Goal: Information Seeking & Learning: Learn about a topic

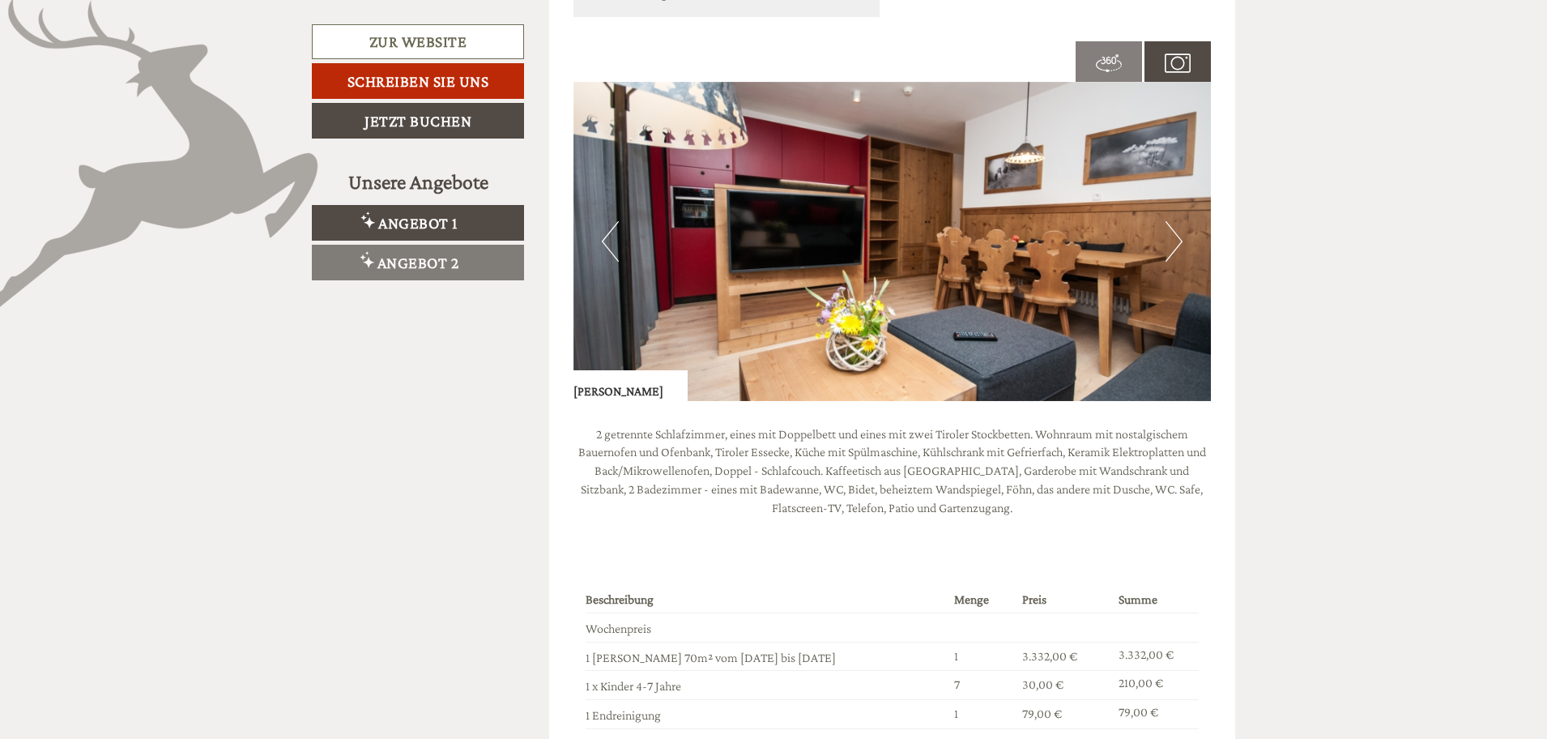
scroll to position [1215, 0]
click at [1177, 230] on button "Next" at bounding box center [1173, 242] width 17 height 40
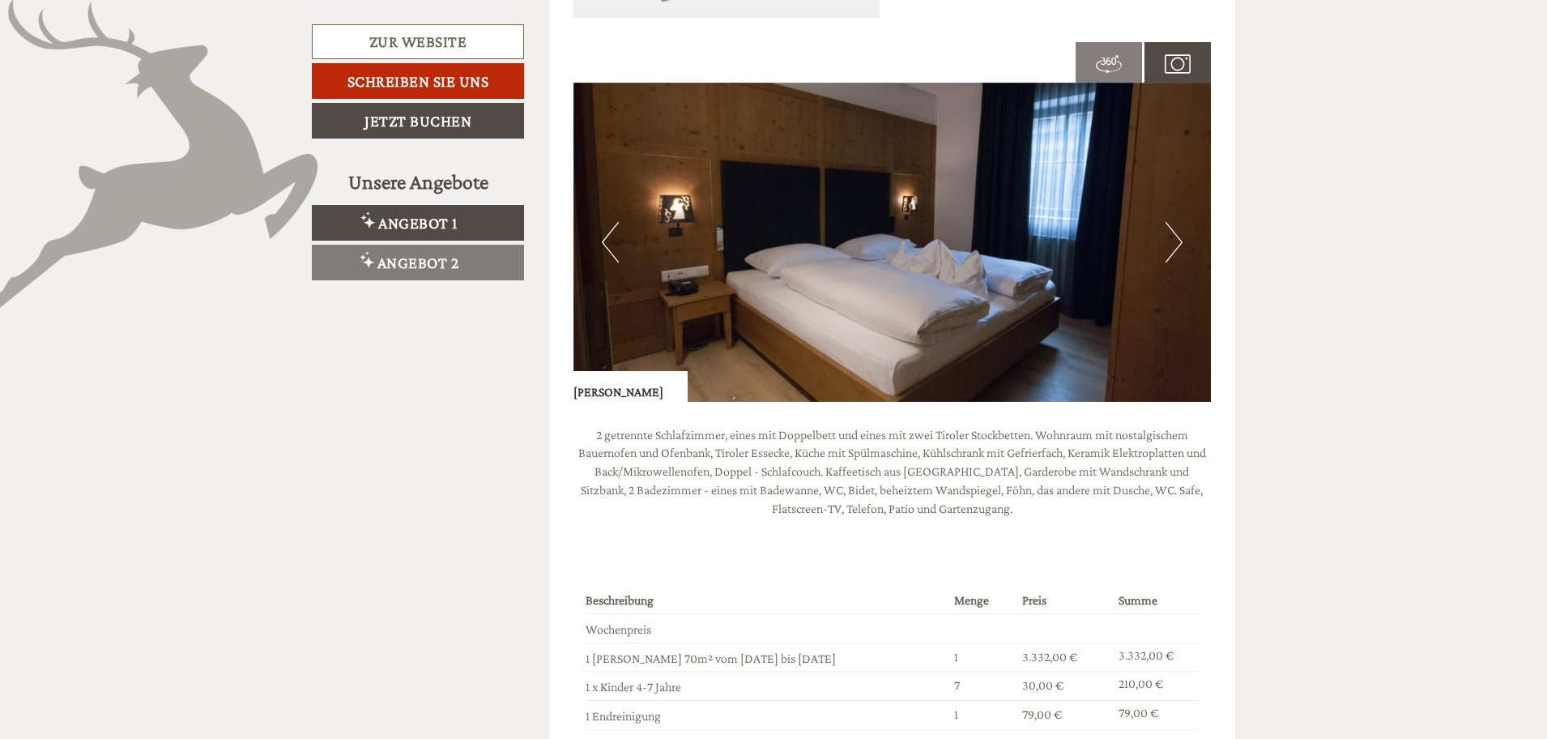
click at [1177, 230] on button "Next" at bounding box center [1173, 242] width 17 height 40
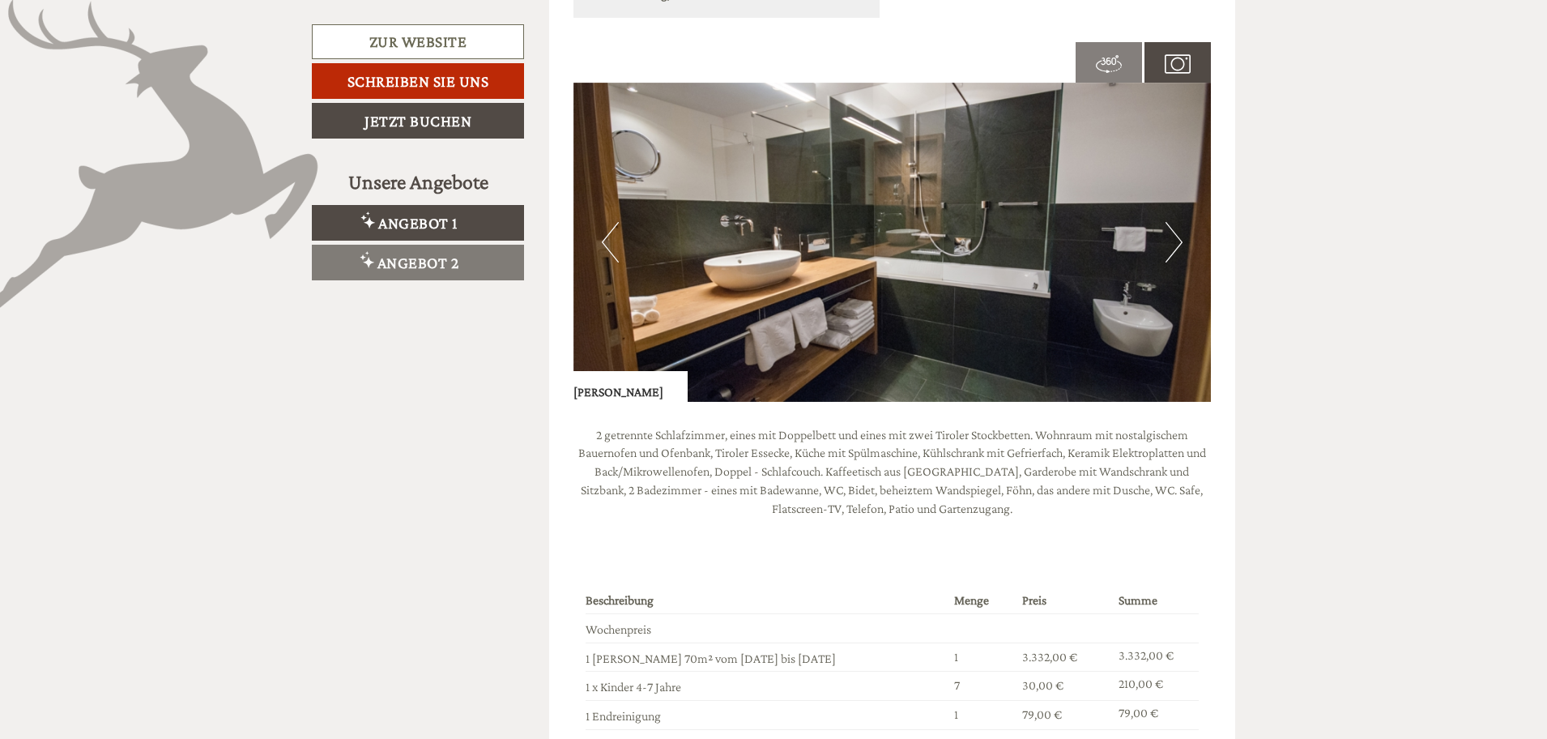
click at [1177, 230] on button "Next" at bounding box center [1173, 242] width 17 height 40
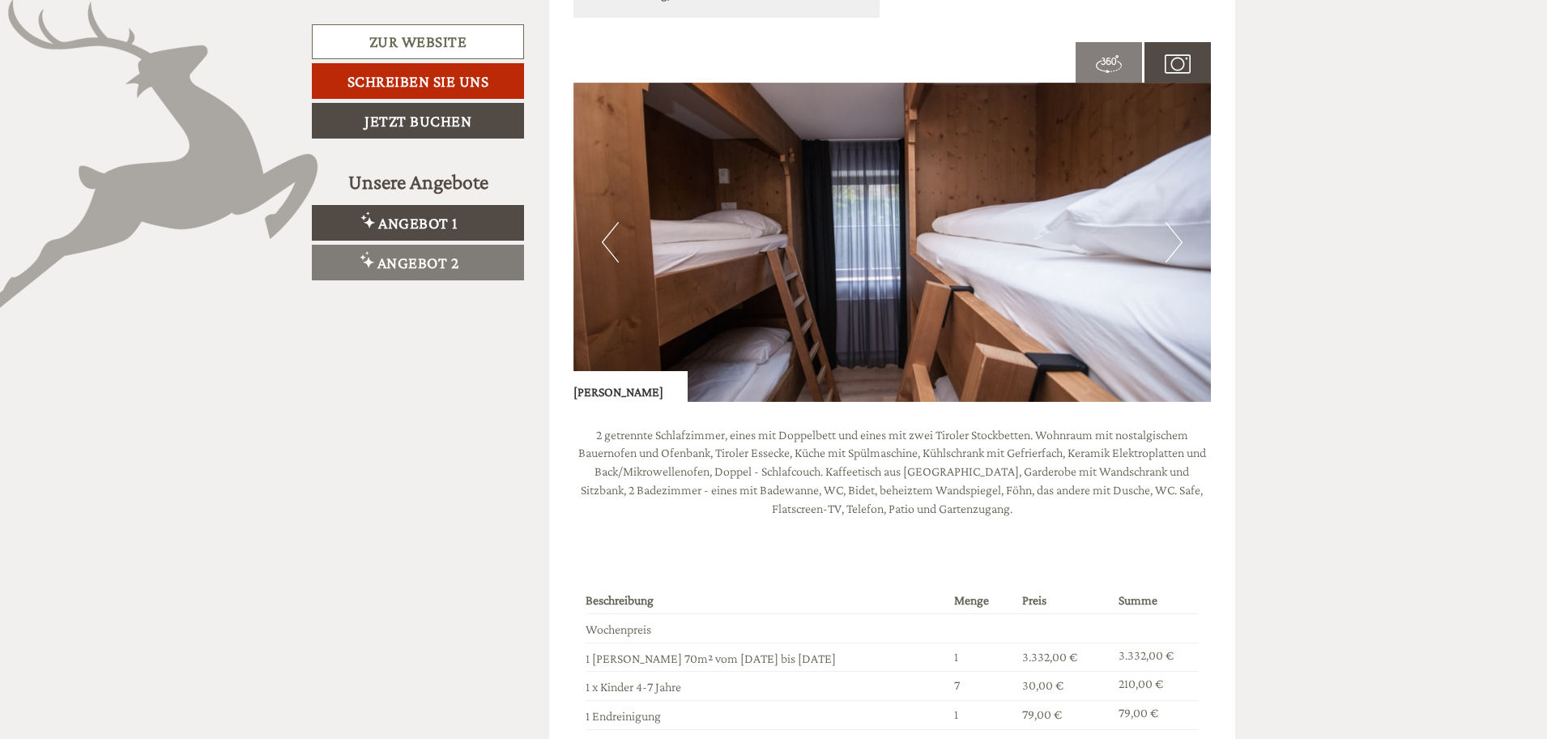
click at [1177, 230] on button "Next" at bounding box center [1173, 242] width 17 height 40
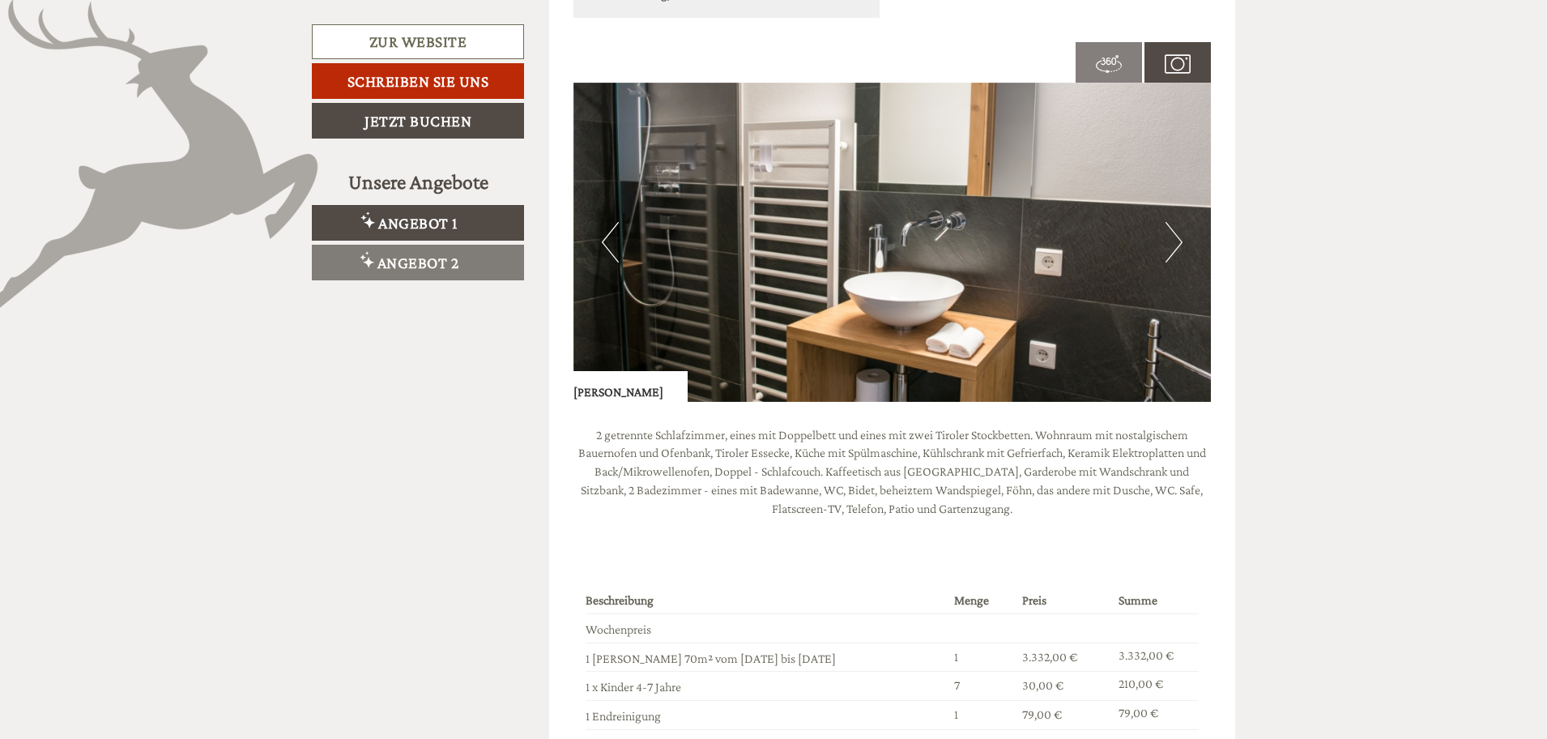
click at [1177, 230] on button "Next" at bounding box center [1173, 242] width 17 height 40
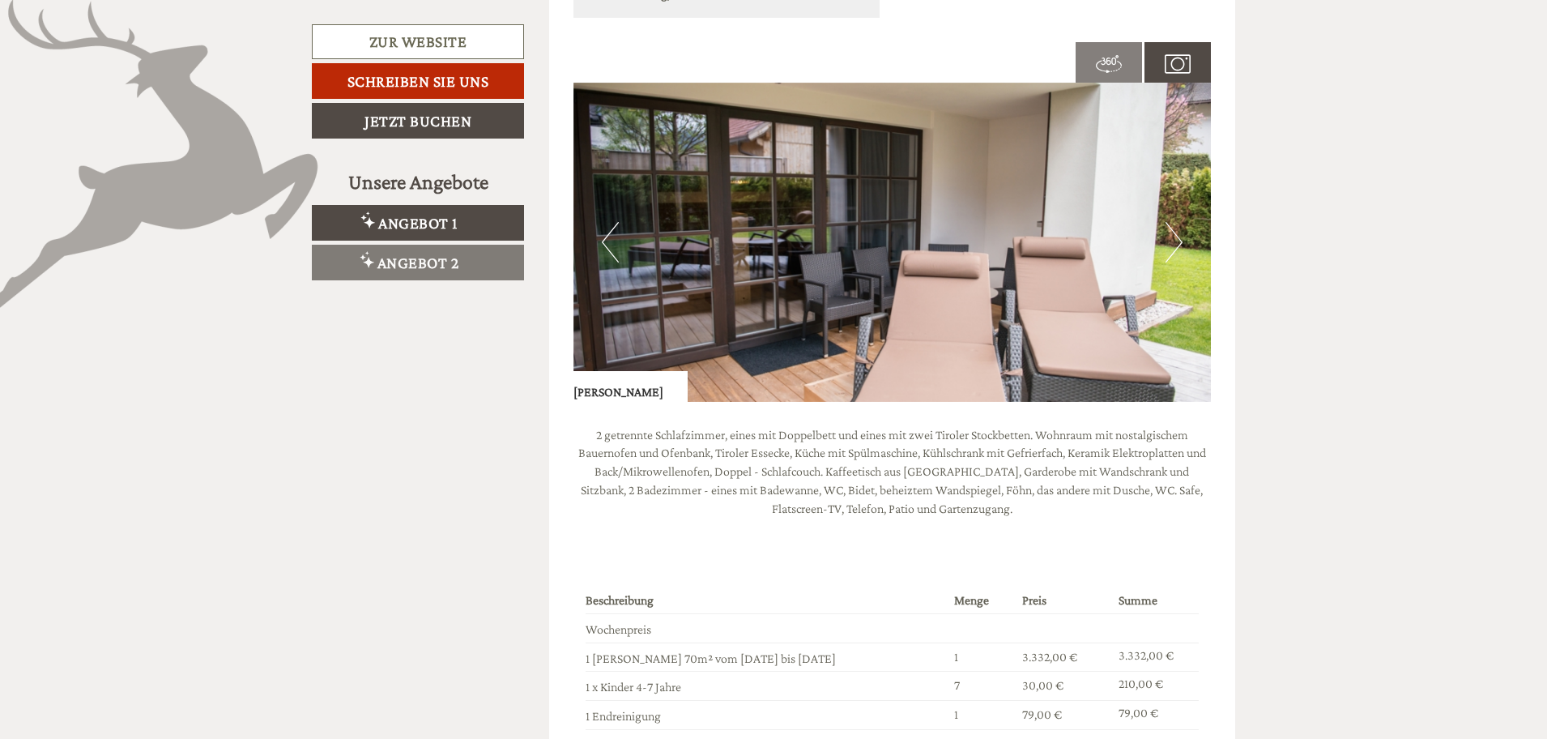
click at [1177, 230] on button "Next" at bounding box center [1173, 242] width 17 height 40
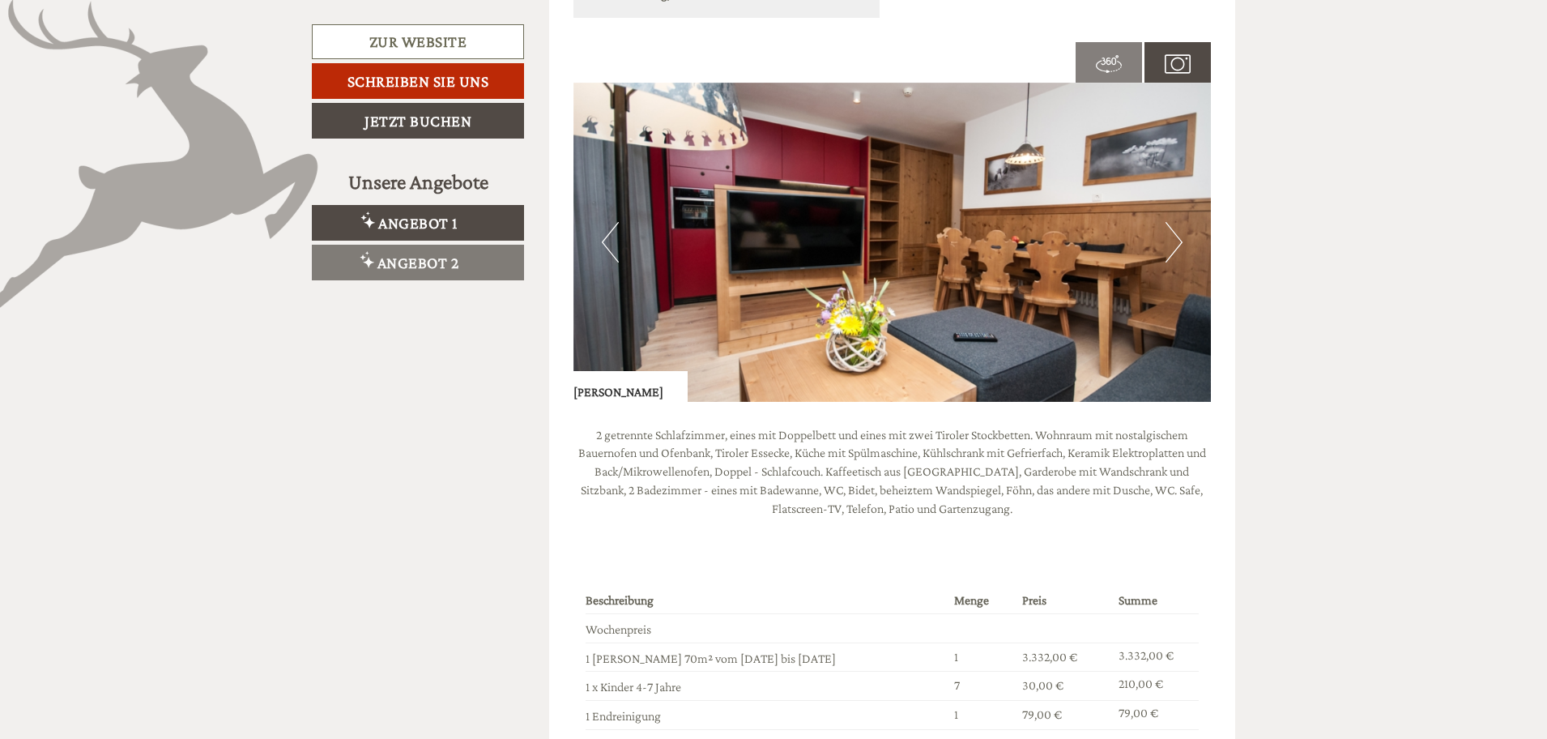
click at [1177, 230] on button "Next" at bounding box center [1173, 242] width 17 height 40
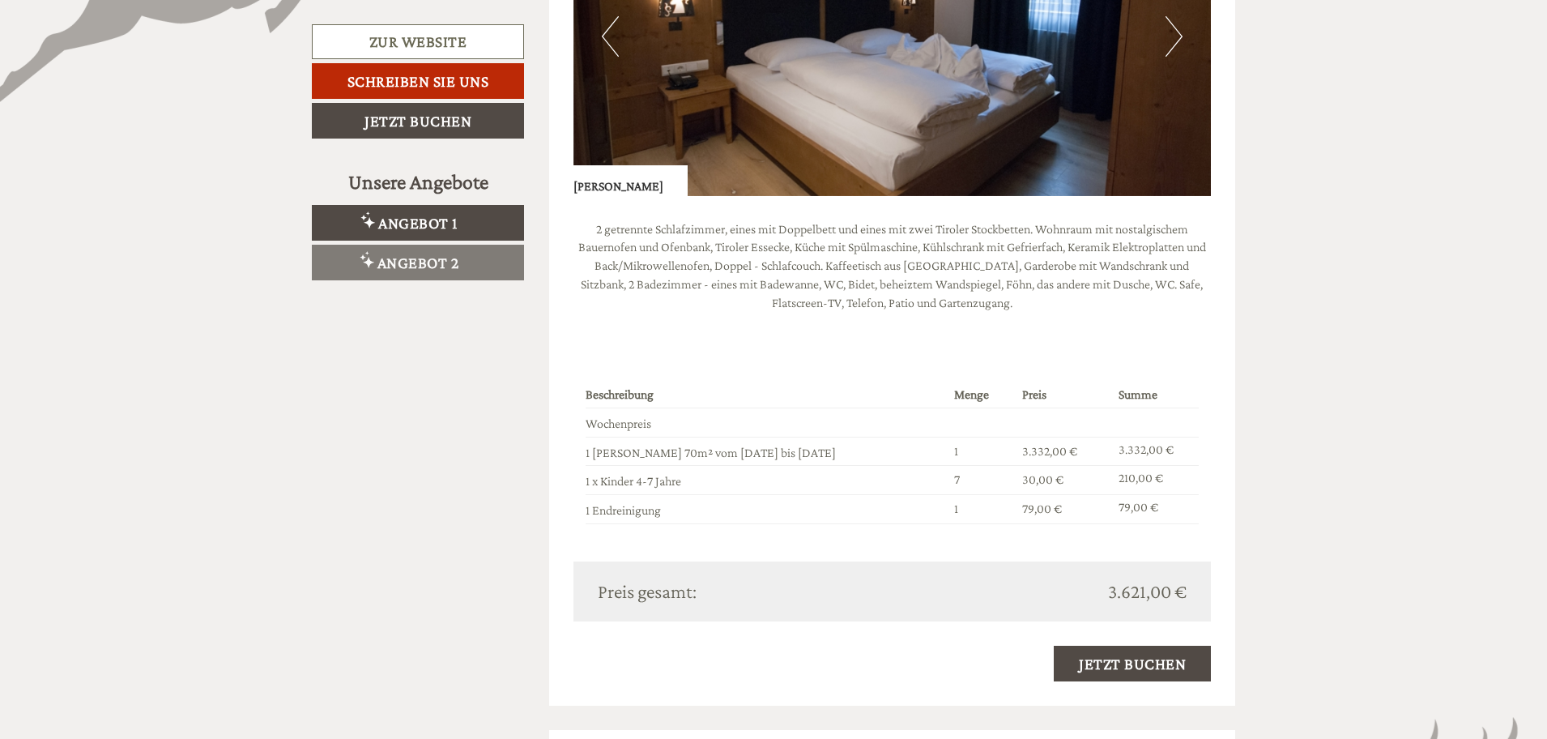
scroll to position [1458, 0]
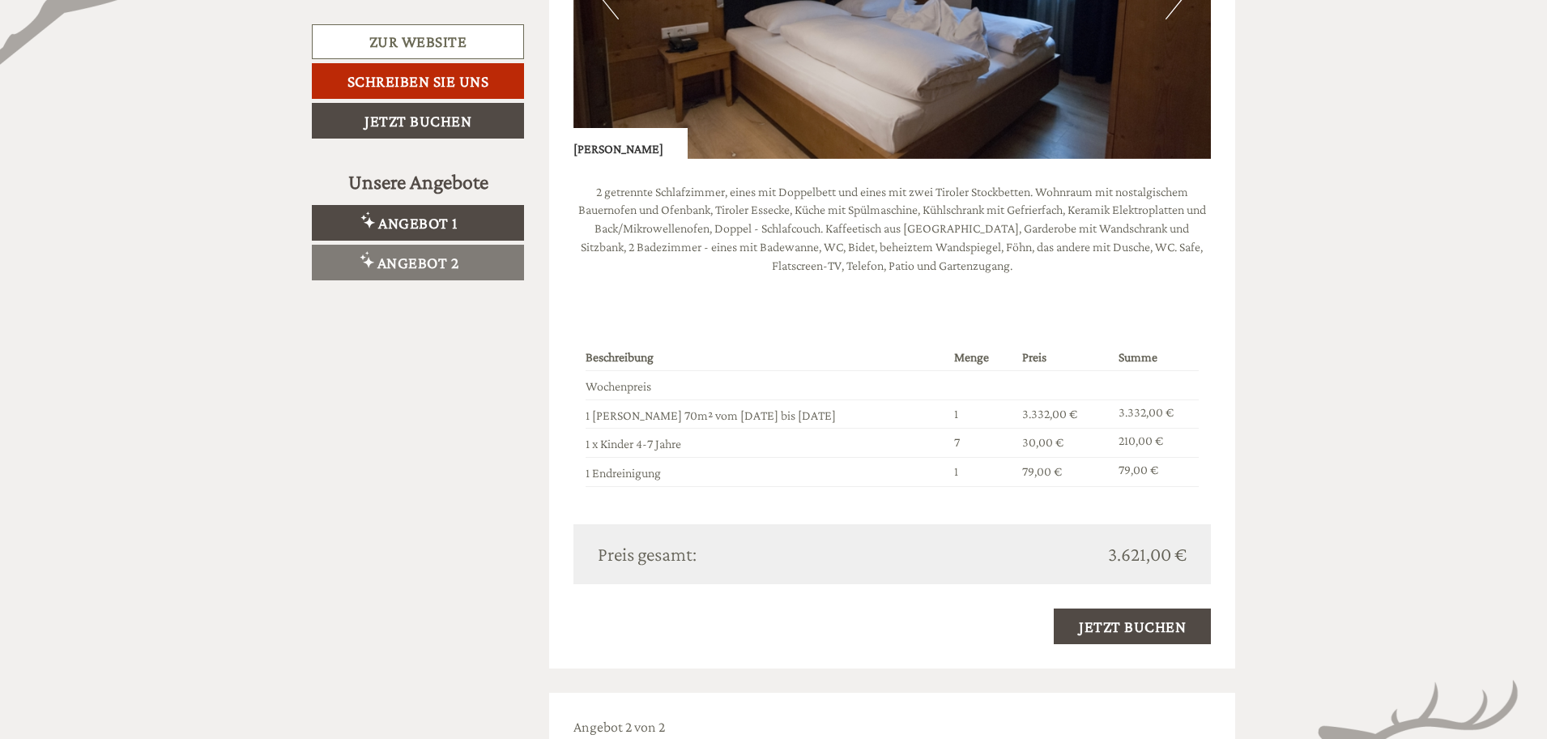
click at [386, 264] on span "Angebot 2" at bounding box center [418, 262] width 82 height 18
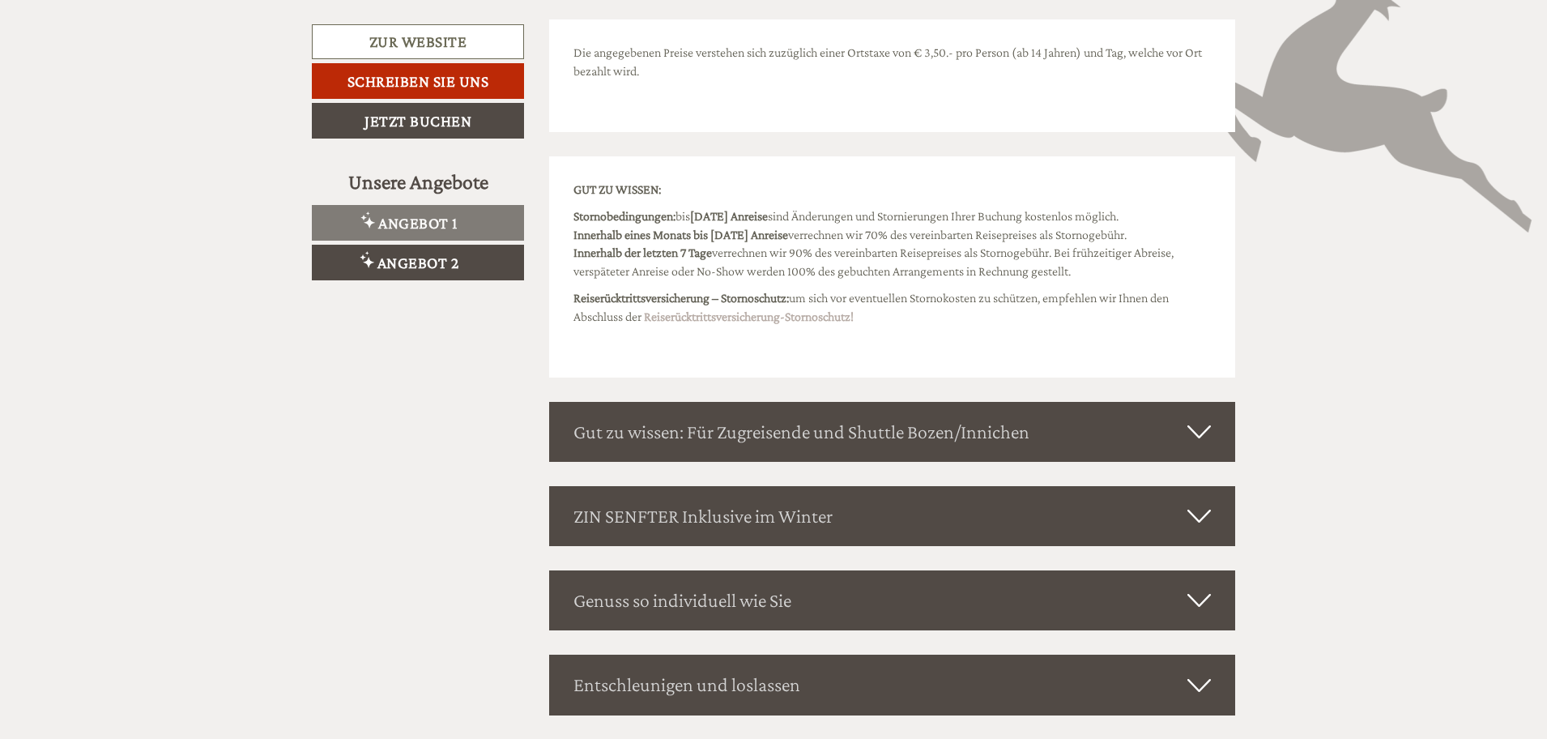
scroll to position [2217, 0]
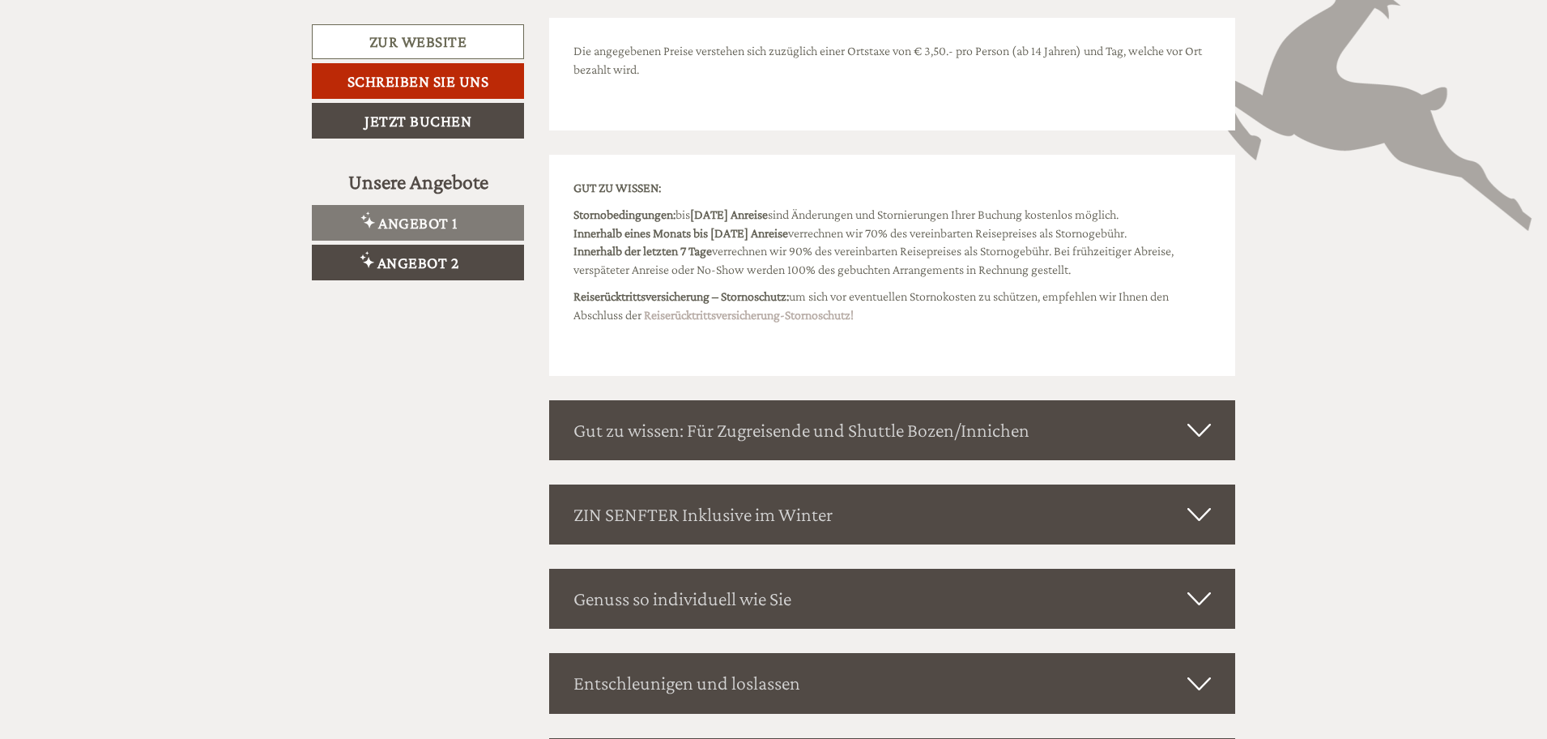
click at [792, 494] on div "ZIN SENFTER Inklusive im Winter" at bounding box center [892, 514] width 687 height 60
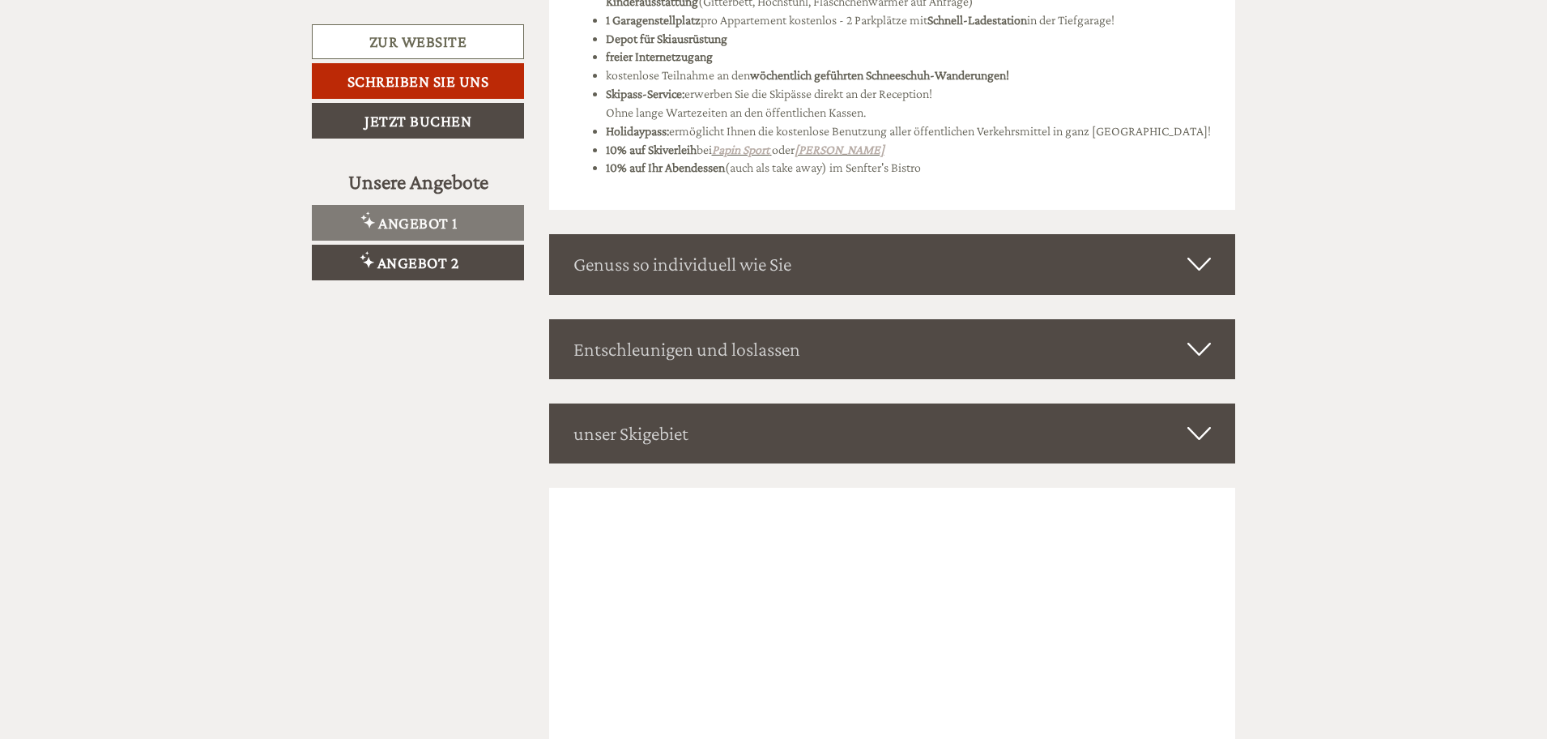
scroll to position [3107, 0]
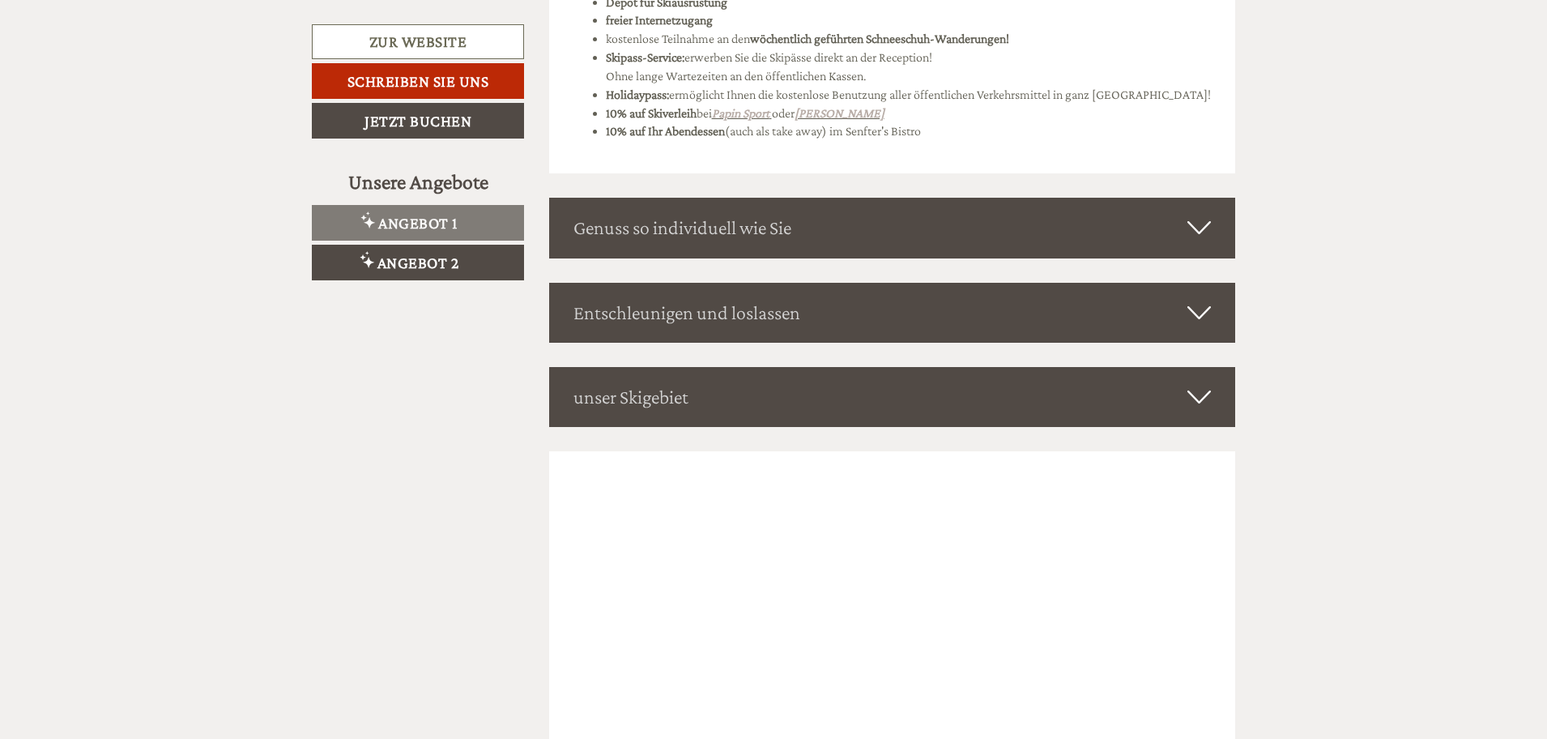
click at [854, 407] on div "unser Skigebiet" at bounding box center [892, 397] width 687 height 60
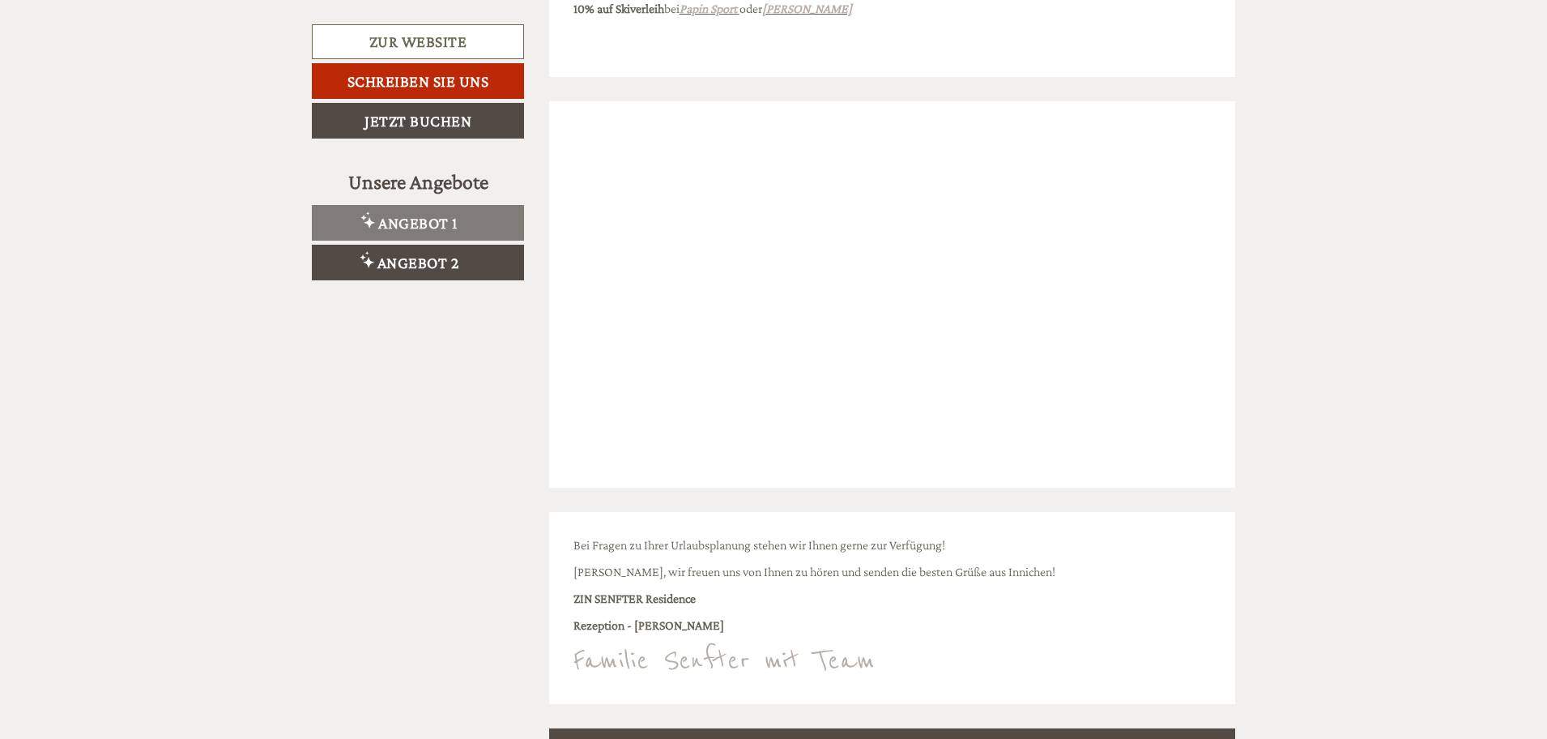
scroll to position [4484, 0]
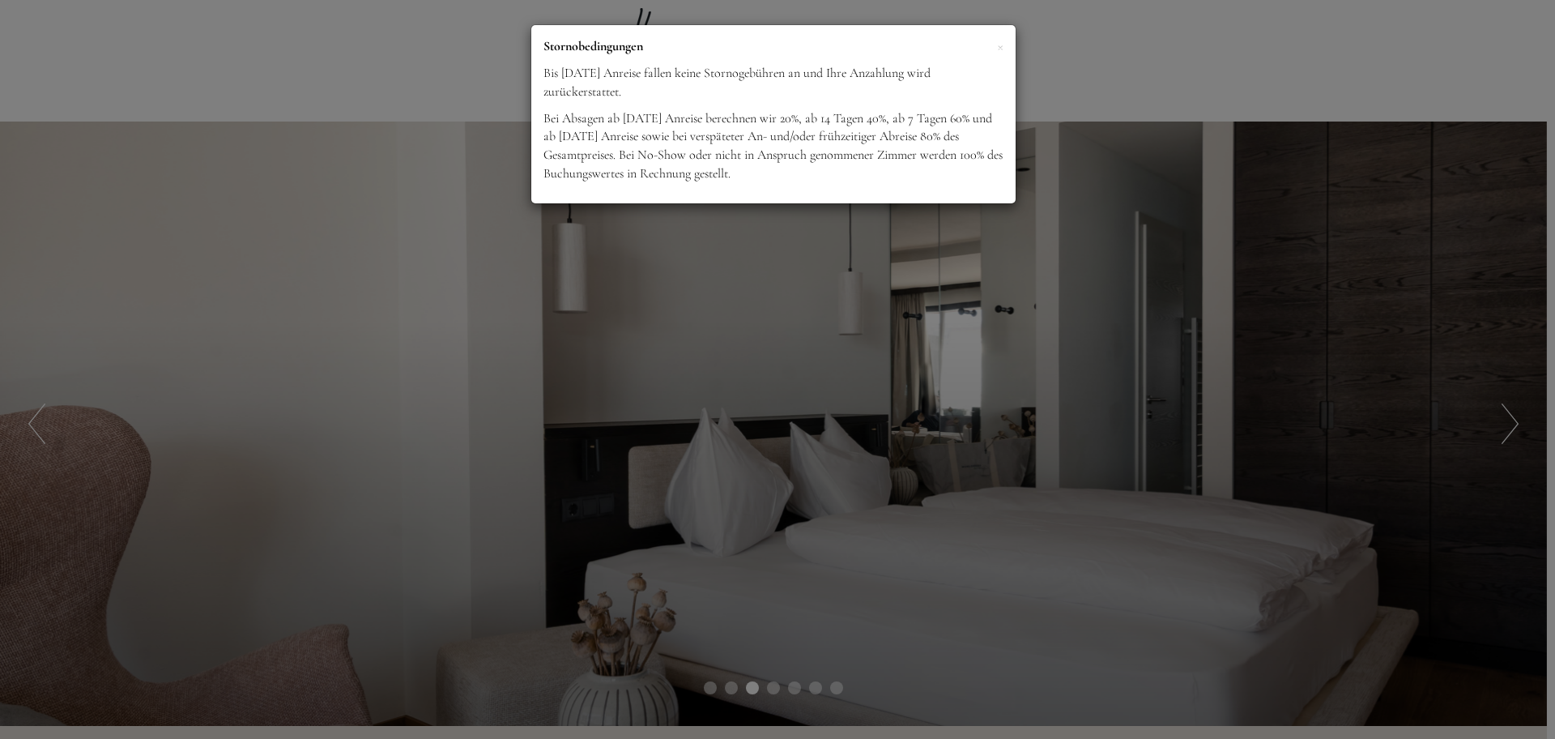
click at [1097, 52] on div "× Stornobedingungen Bis [DATE] Anreise fallen keine Stornogebühren an und Ihre …" at bounding box center [777, 369] width 1555 height 739
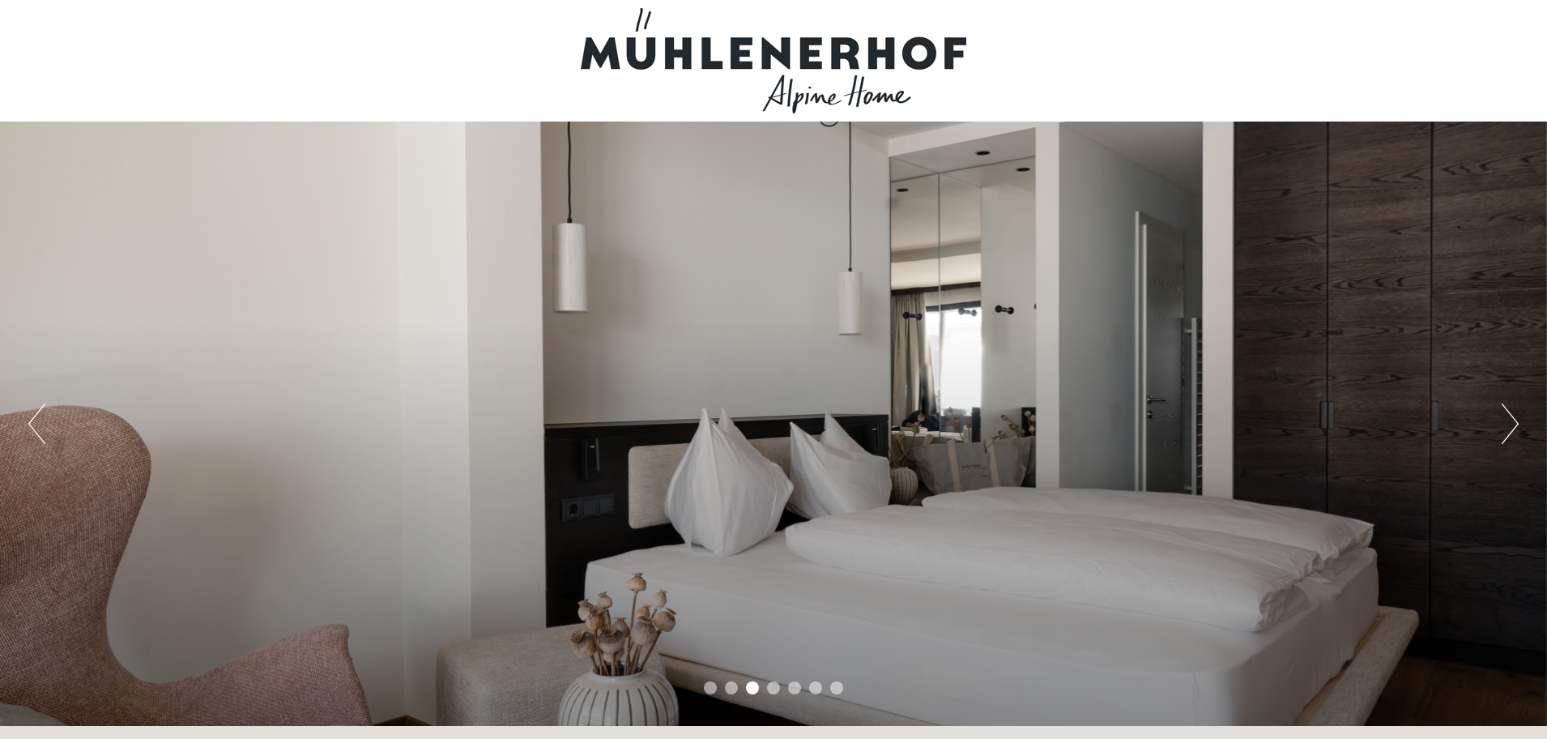
click at [1509, 423] on button "Next" at bounding box center [1510, 423] width 17 height 40
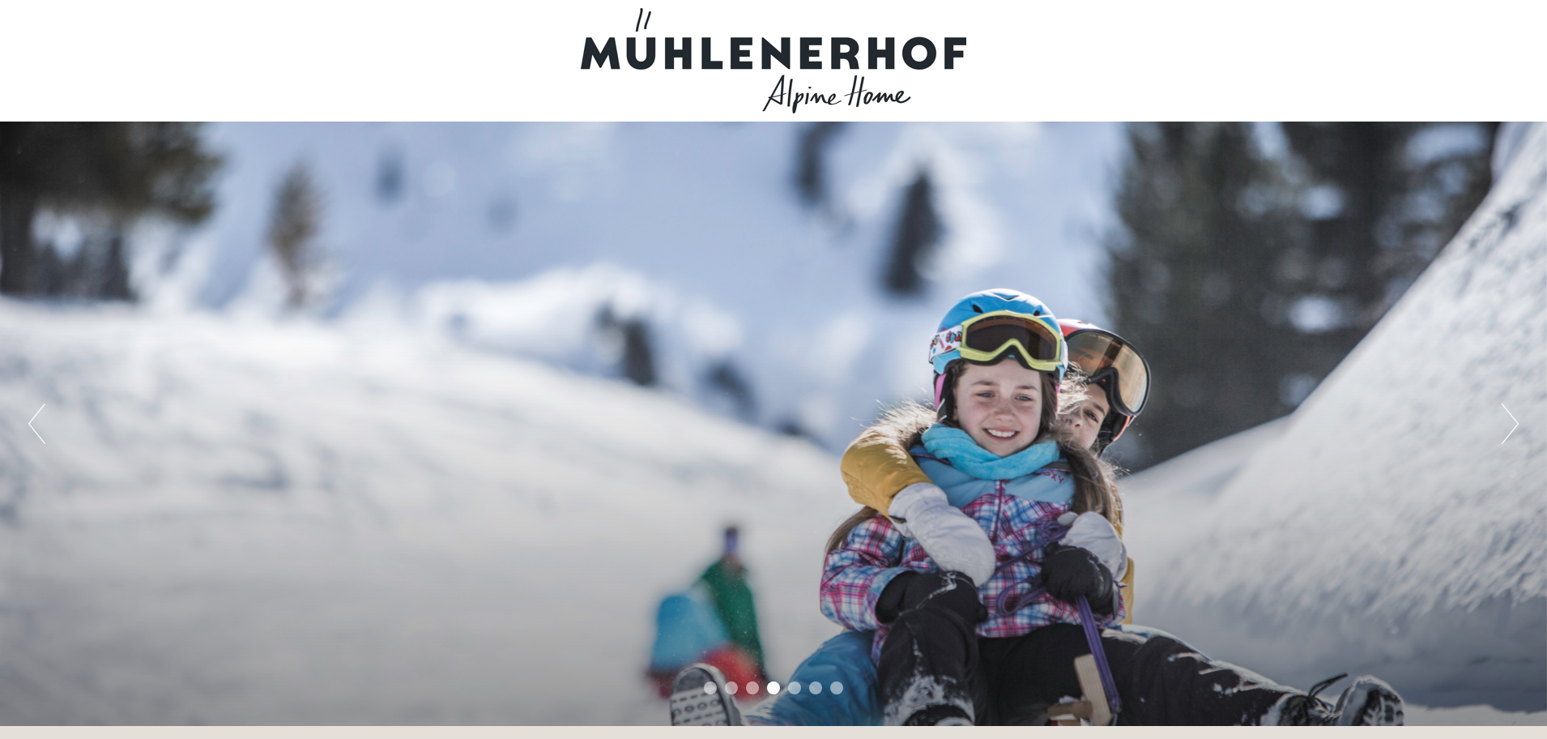
click at [1510, 423] on button "Next" at bounding box center [1510, 423] width 17 height 40
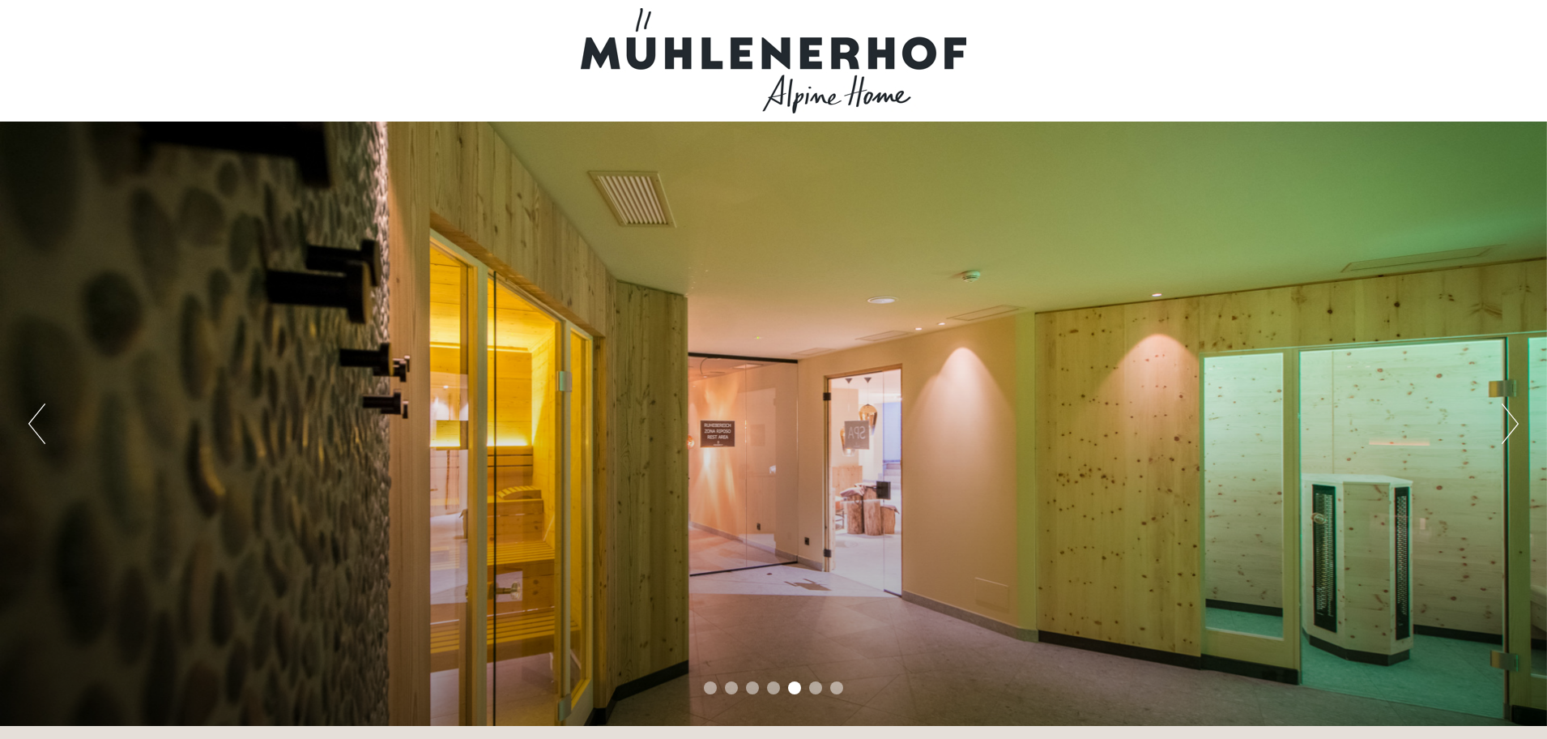
click at [1510, 423] on button "Next" at bounding box center [1510, 423] width 17 height 40
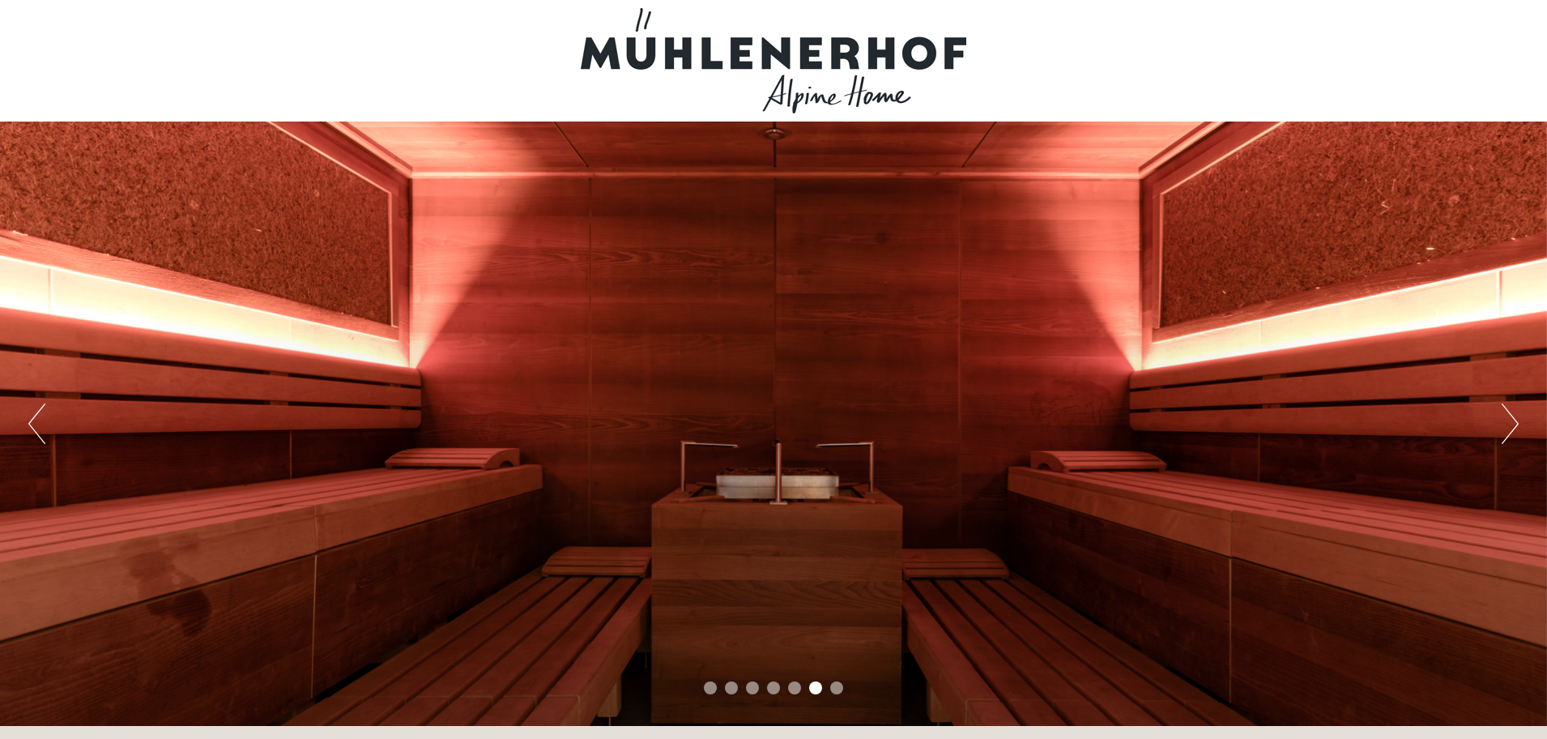
click at [1510, 423] on button "Next" at bounding box center [1510, 423] width 17 height 40
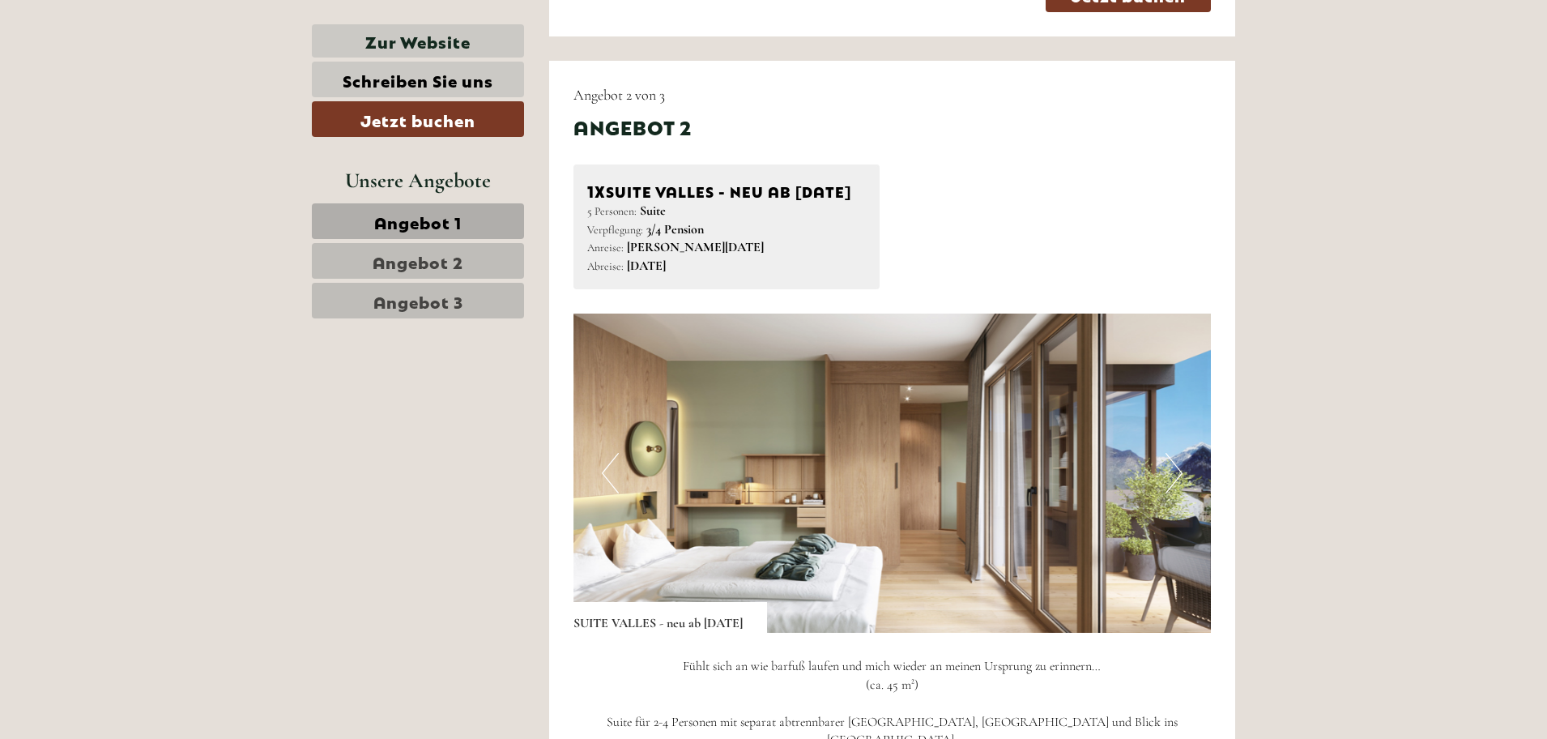
scroll to position [2430, 0]
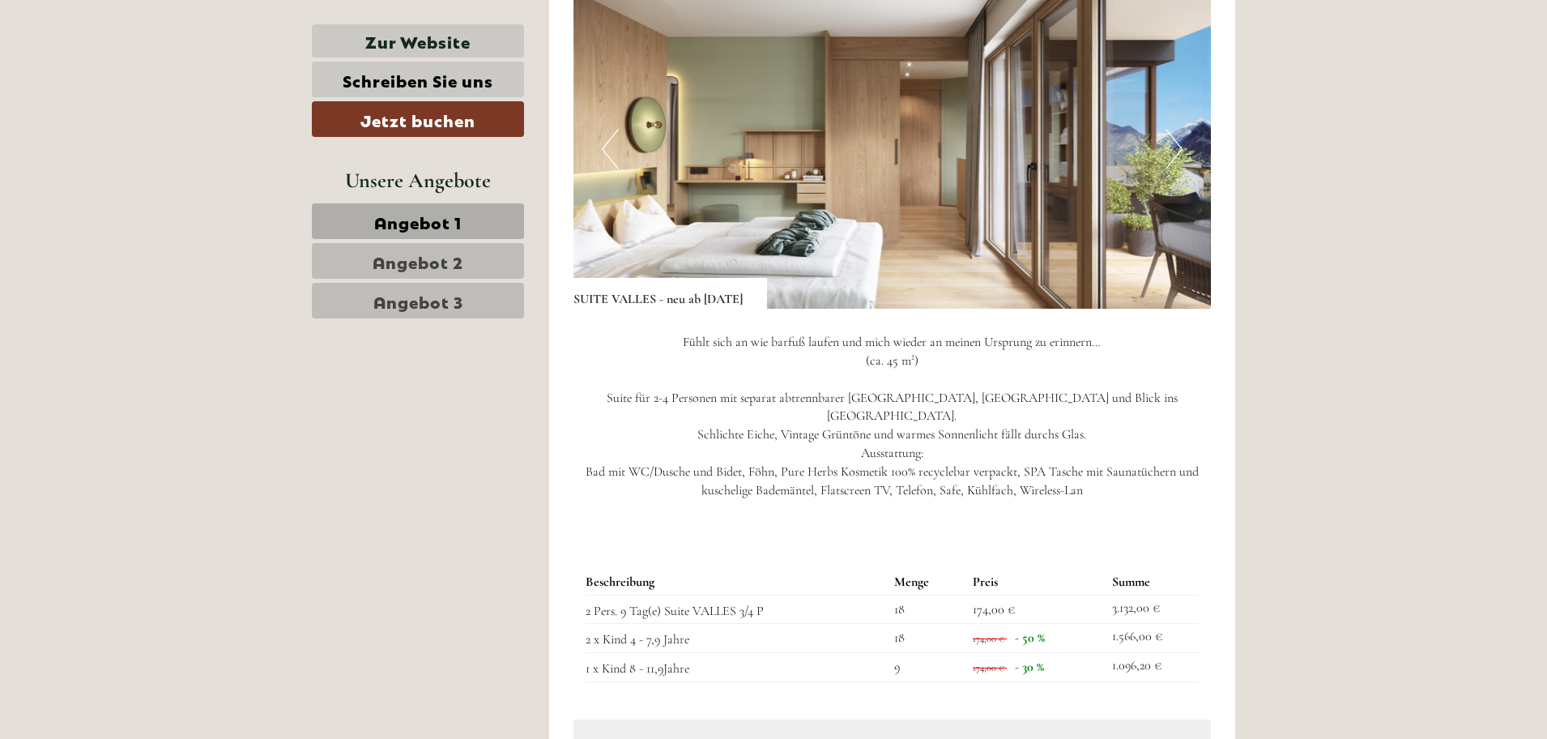
click at [1176, 169] on button "Next" at bounding box center [1173, 149] width 17 height 40
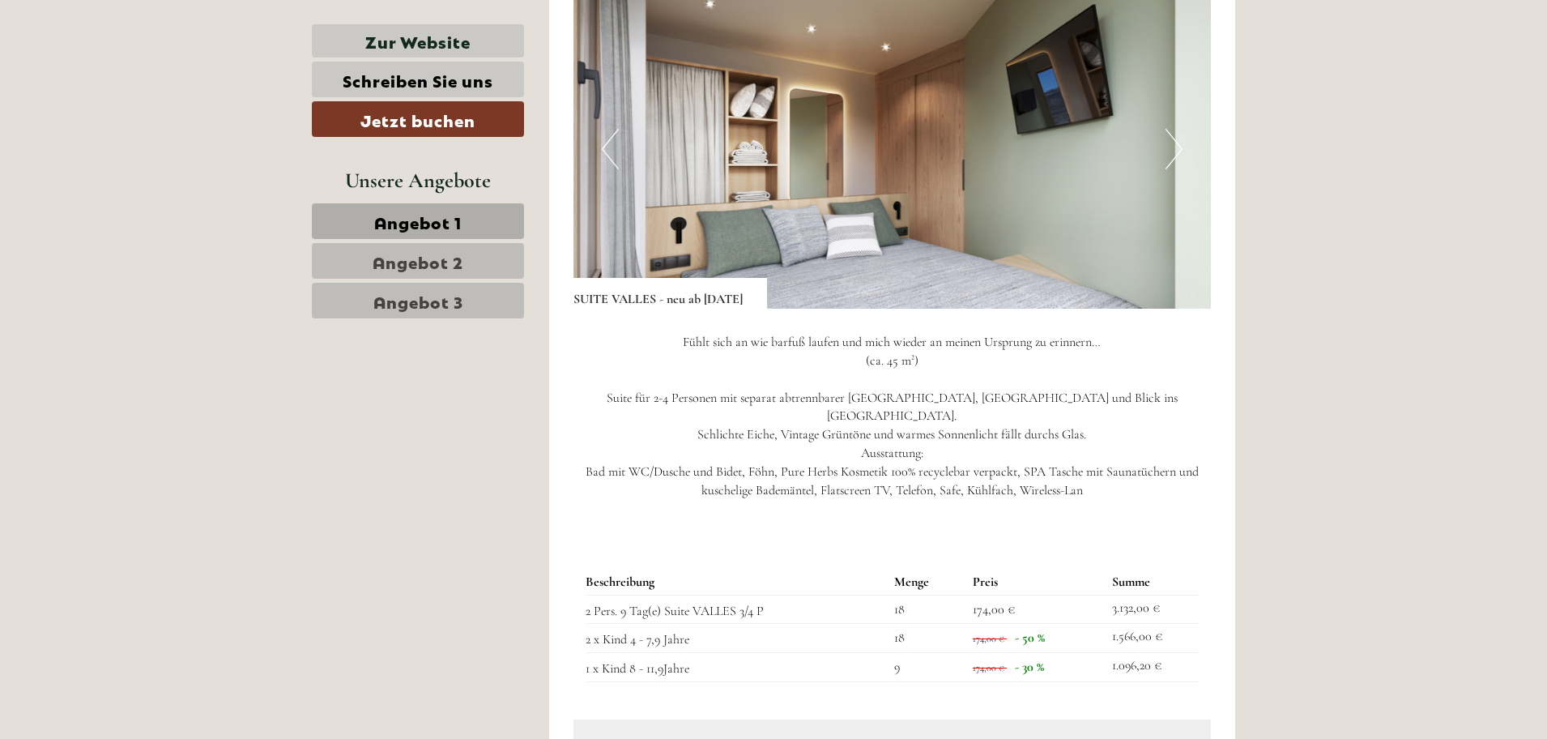
click at [1176, 169] on button "Next" at bounding box center [1173, 149] width 17 height 40
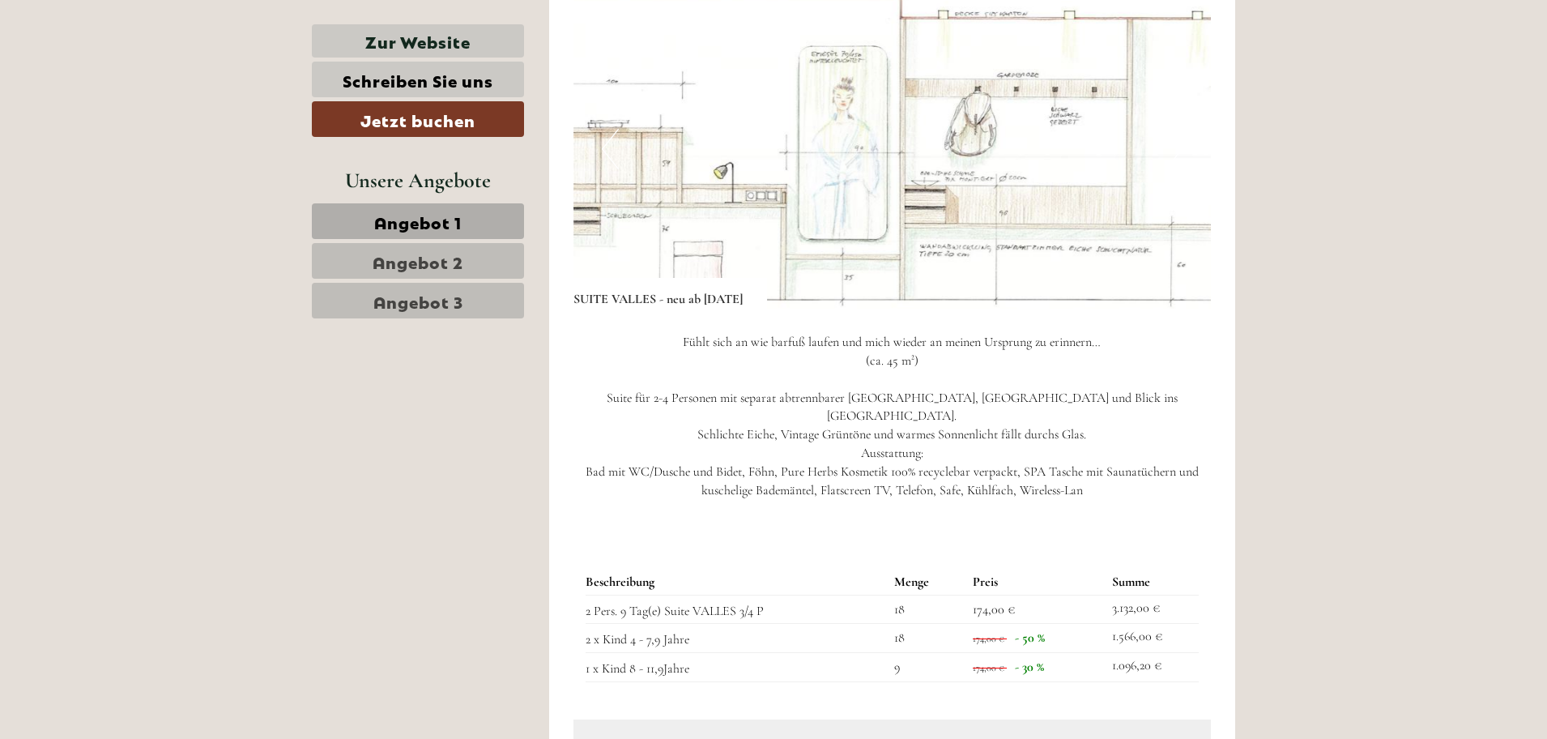
click at [1176, 169] on button "Next" at bounding box center [1173, 149] width 17 height 40
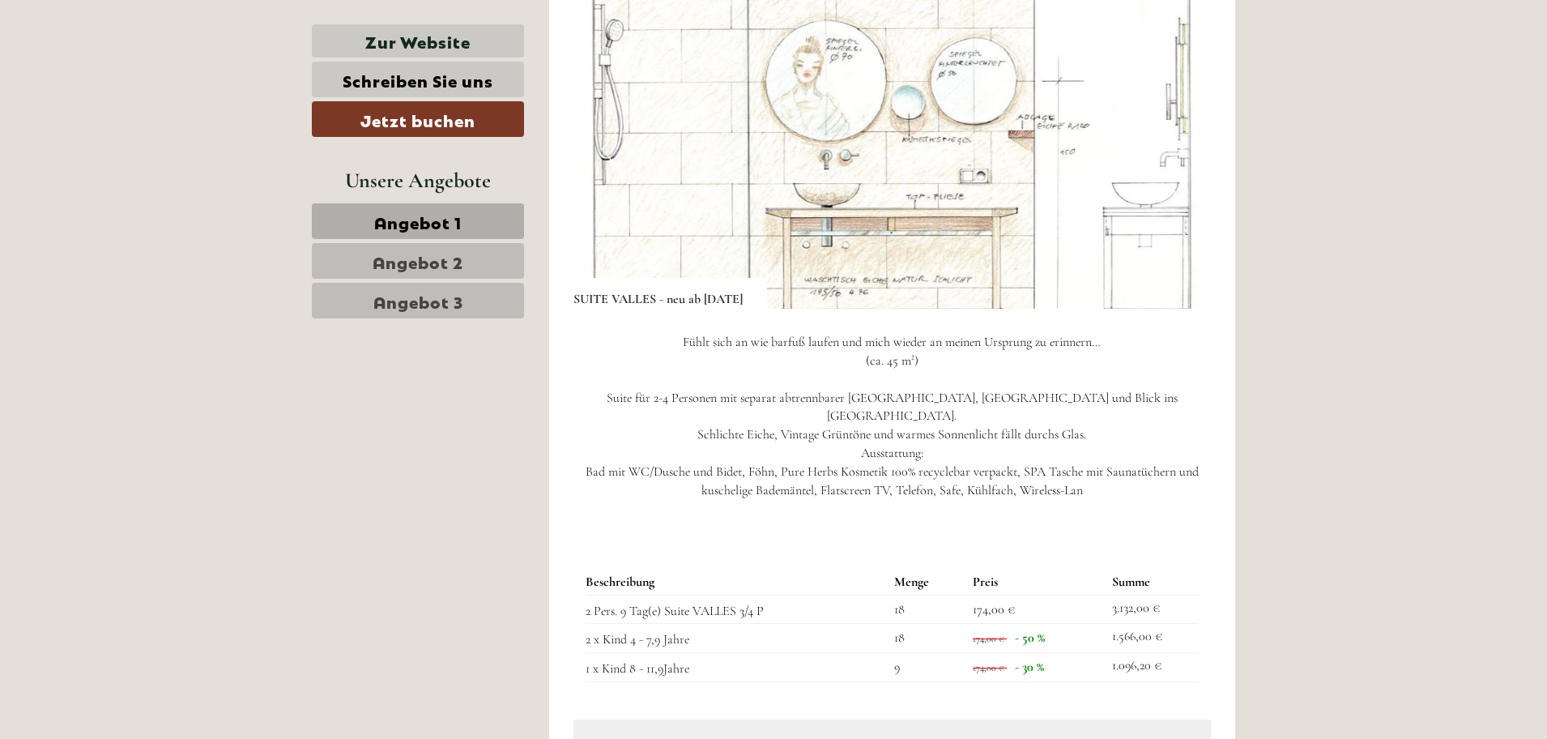
click at [1176, 169] on button "Next" at bounding box center [1173, 149] width 17 height 40
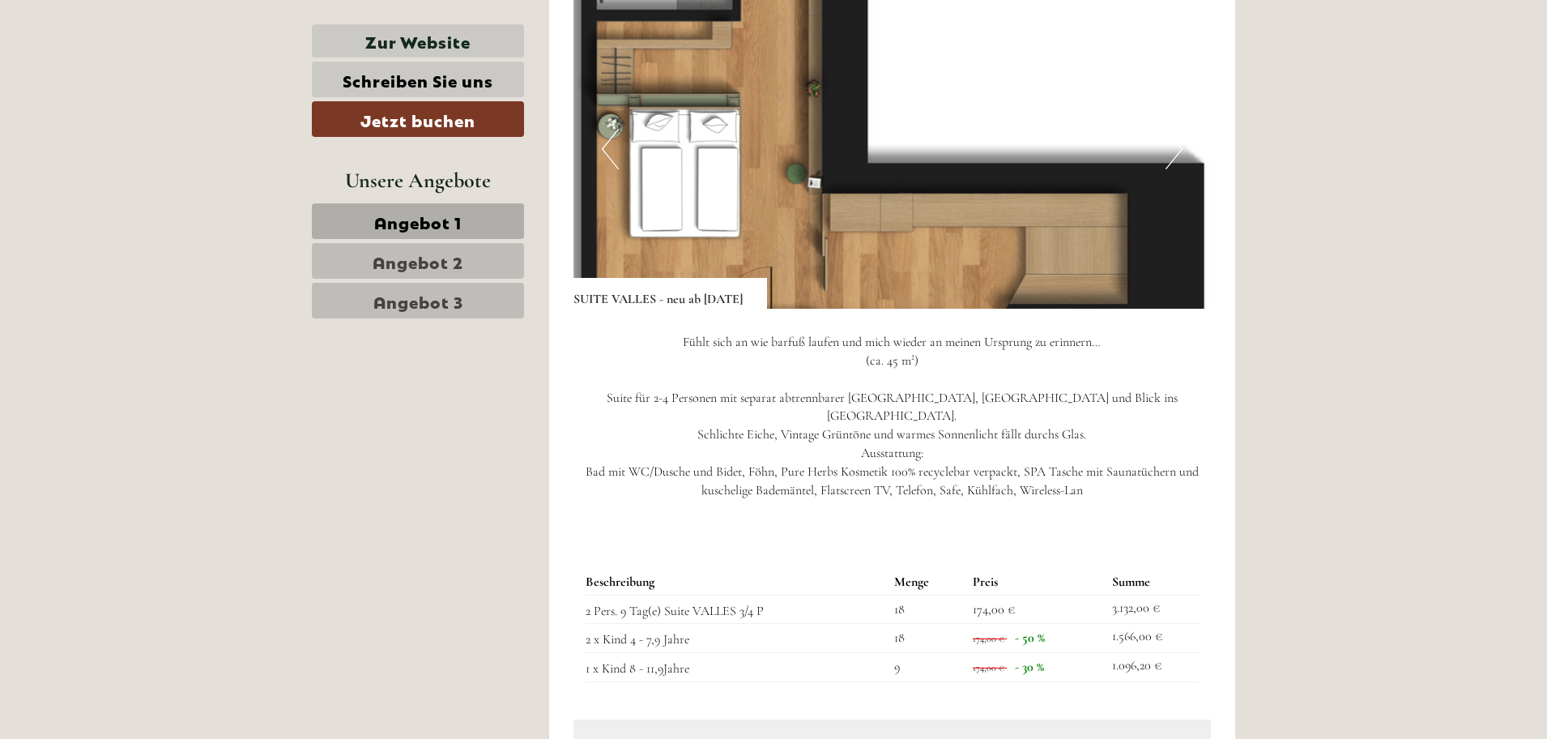
click at [1176, 169] on button "Next" at bounding box center [1173, 149] width 17 height 40
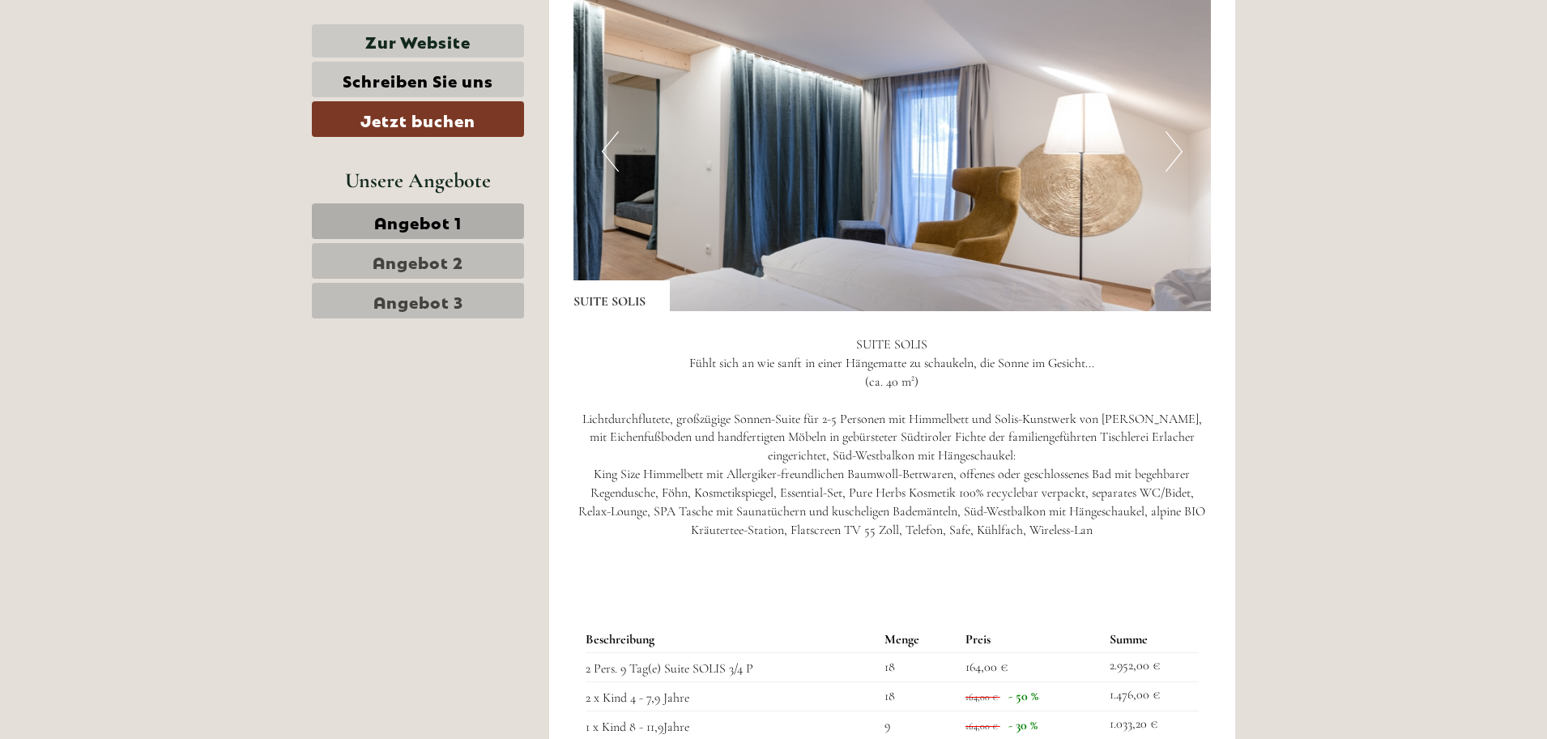
scroll to position [1215, 0]
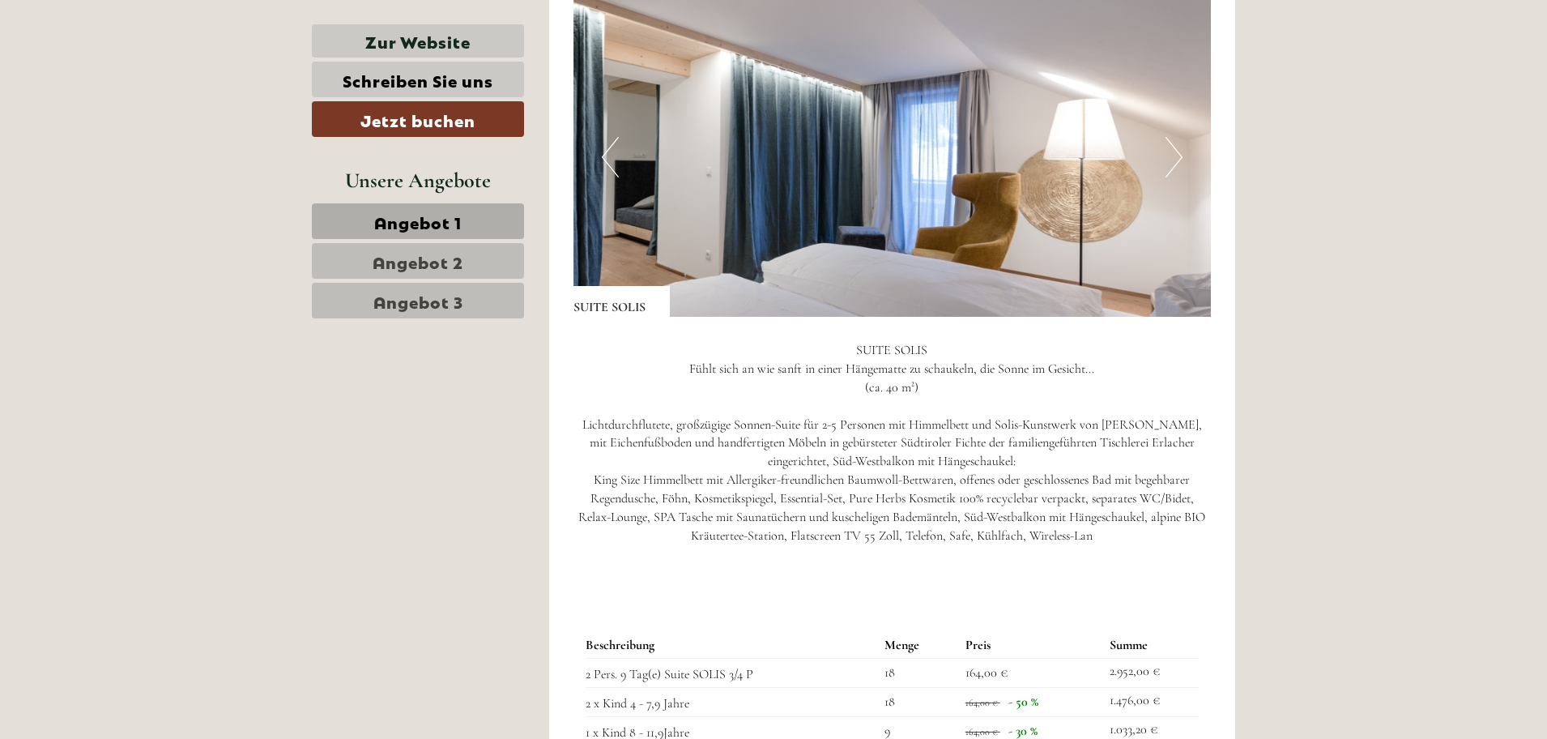
click at [1176, 166] on button "Next" at bounding box center [1173, 157] width 17 height 40
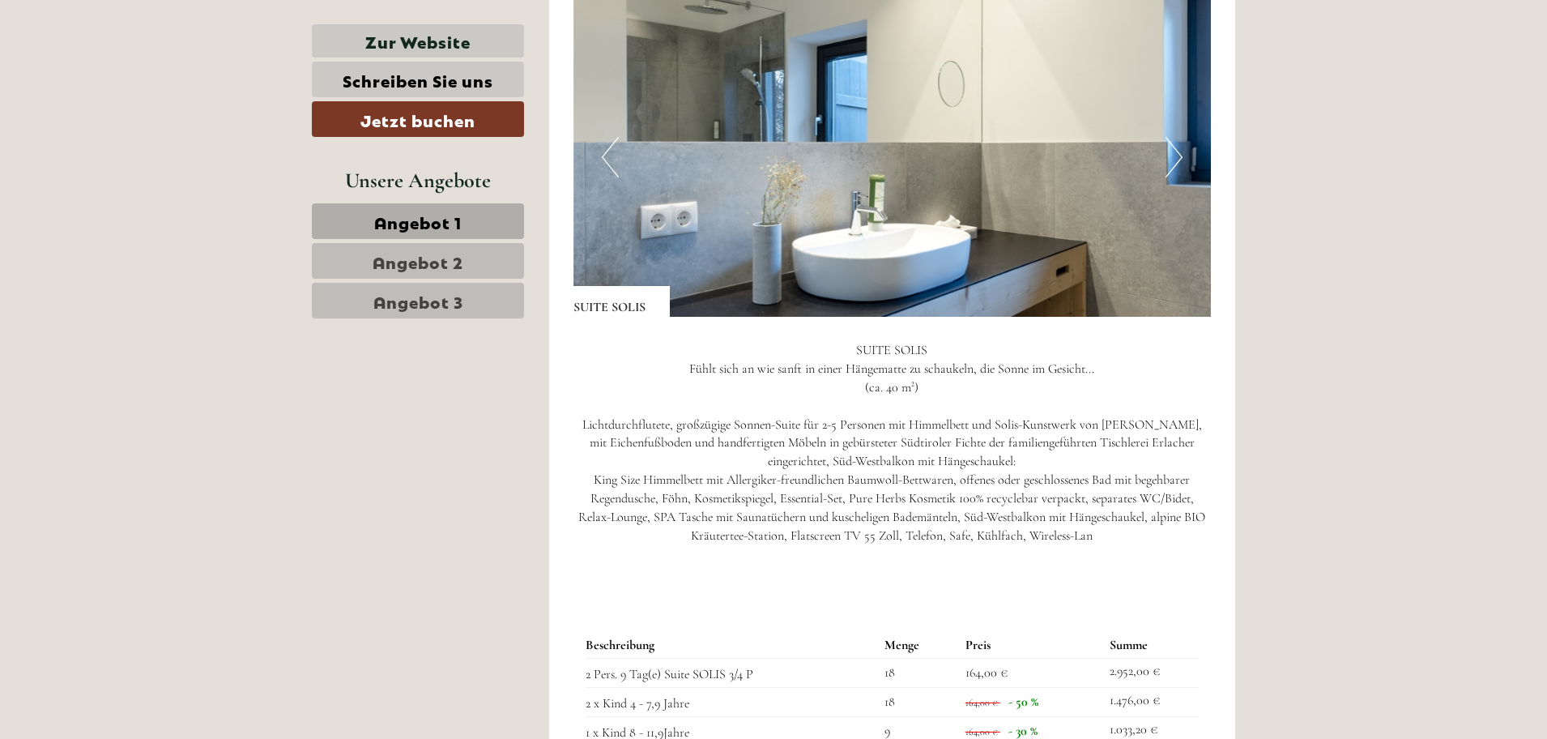
click at [1176, 166] on button "Next" at bounding box center [1173, 157] width 17 height 40
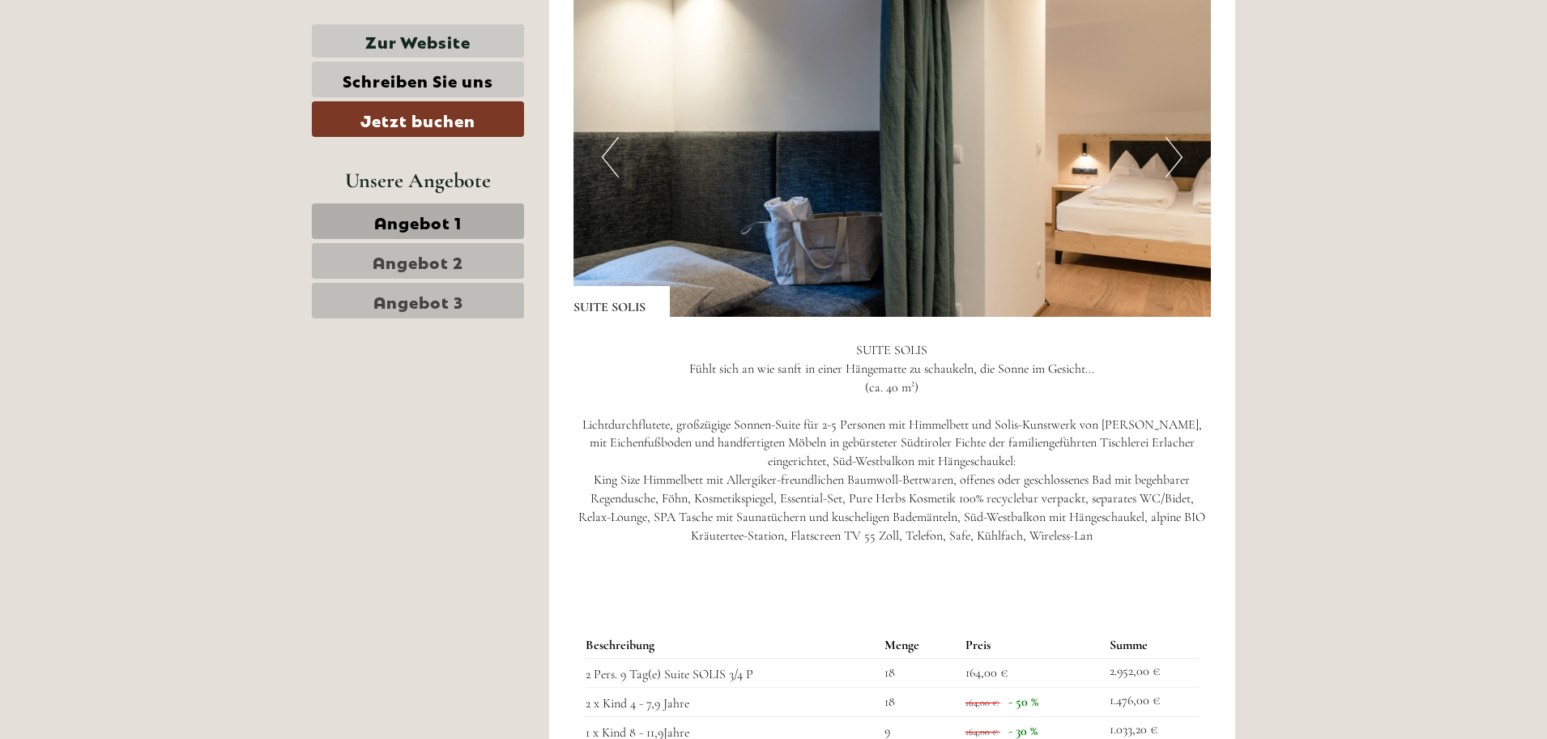
click at [1176, 166] on button "Next" at bounding box center [1173, 157] width 17 height 40
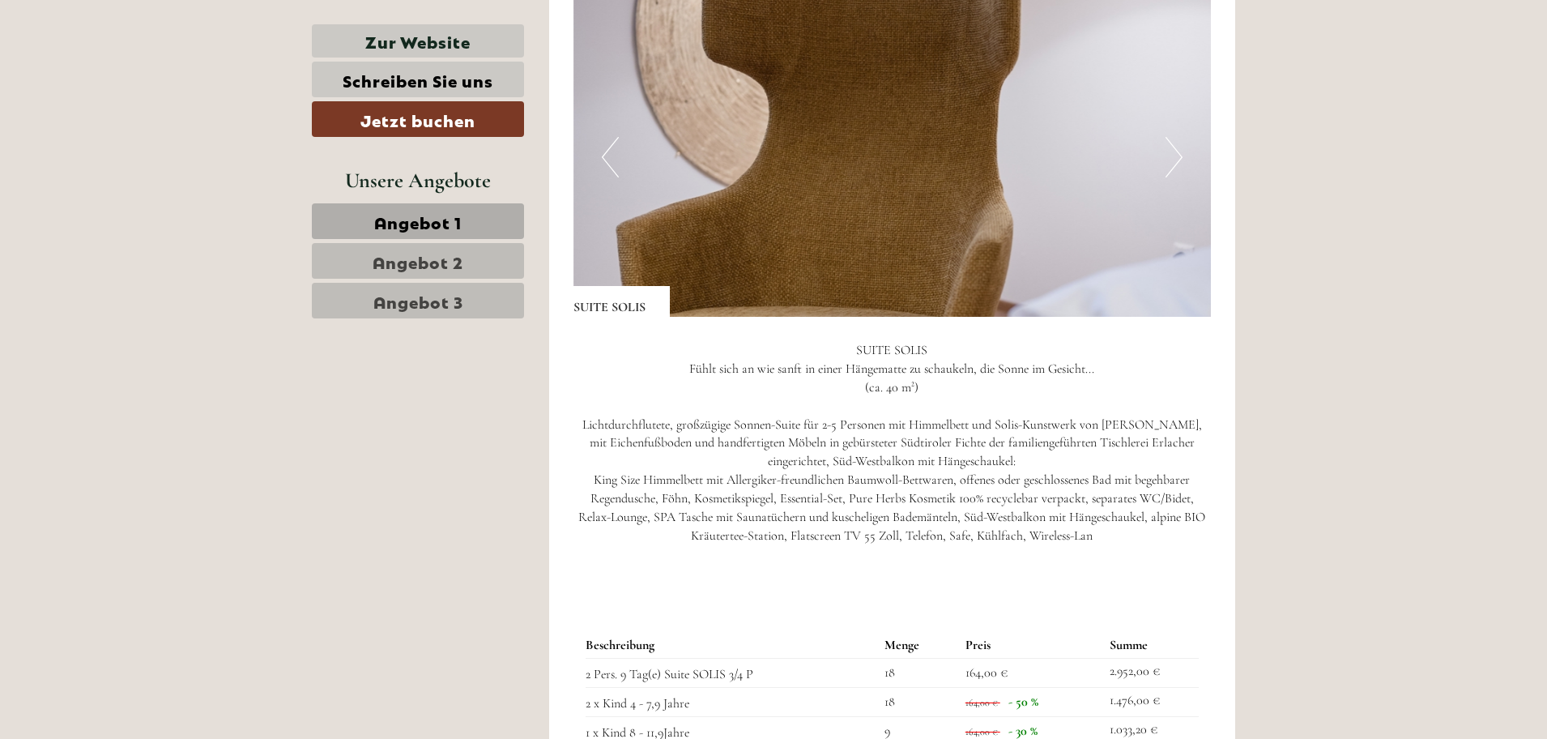
click at [1176, 166] on button "Next" at bounding box center [1173, 157] width 17 height 40
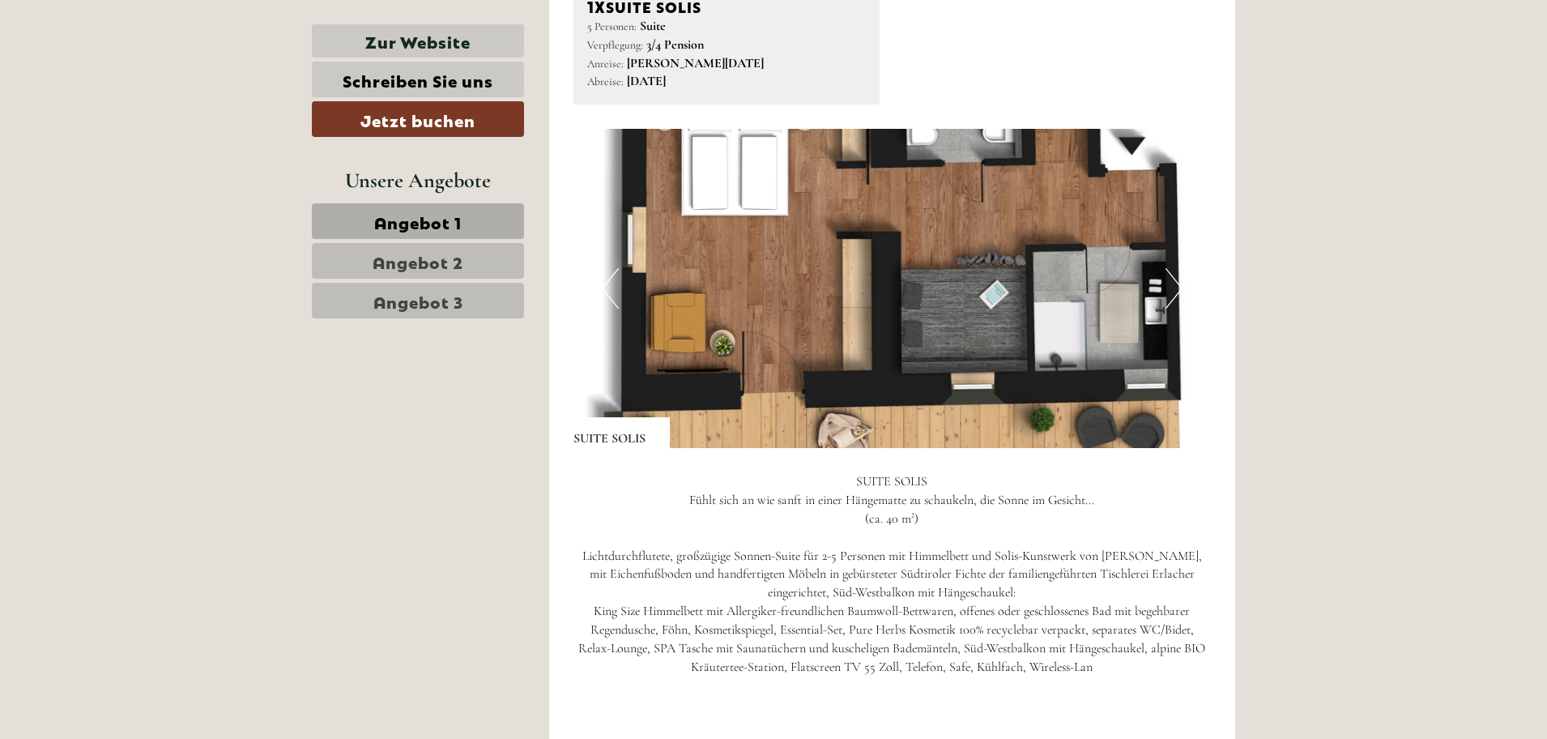
scroll to position [1053, 0]
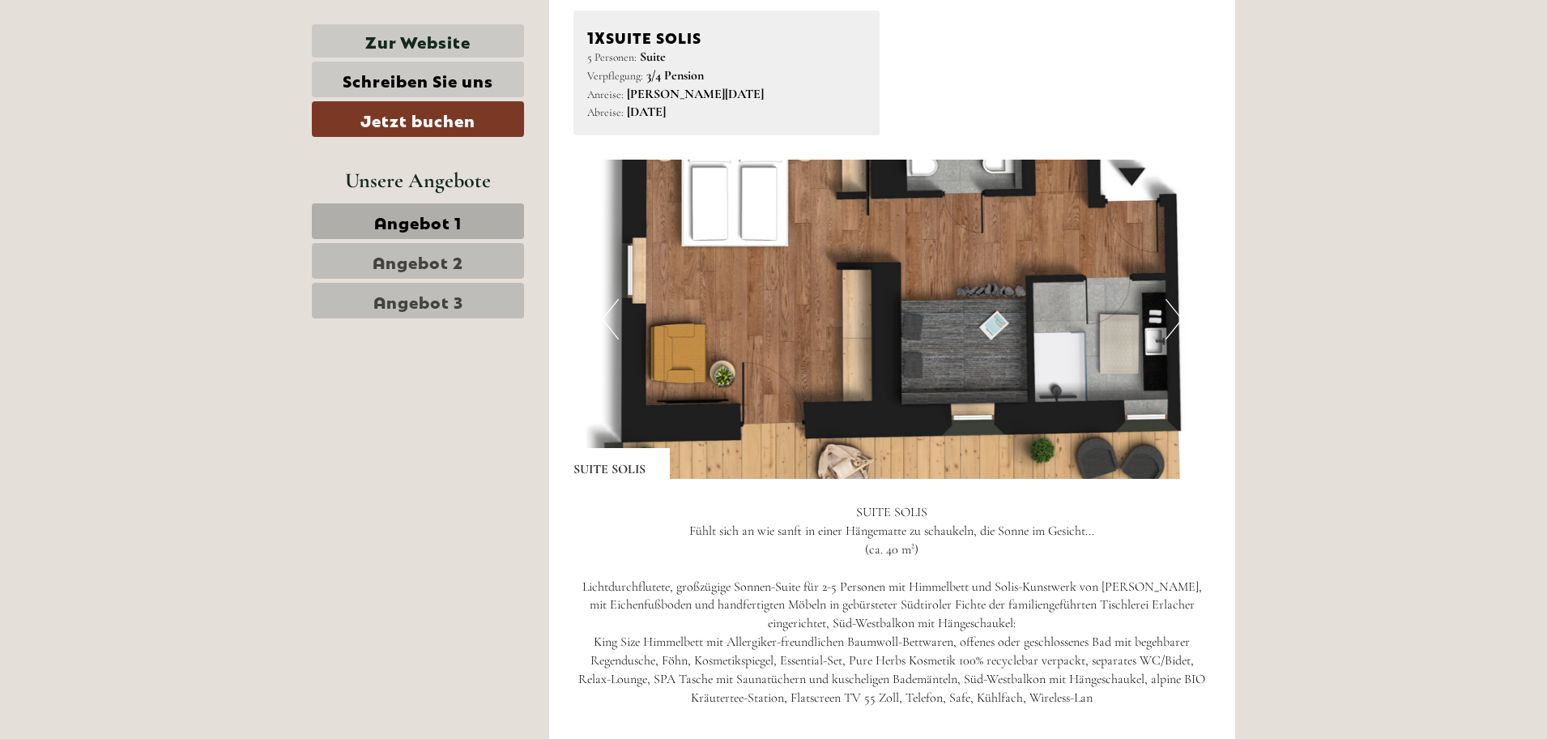
click at [1170, 317] on button "Next" at bounding box center [1173, 319] width 17 height 40
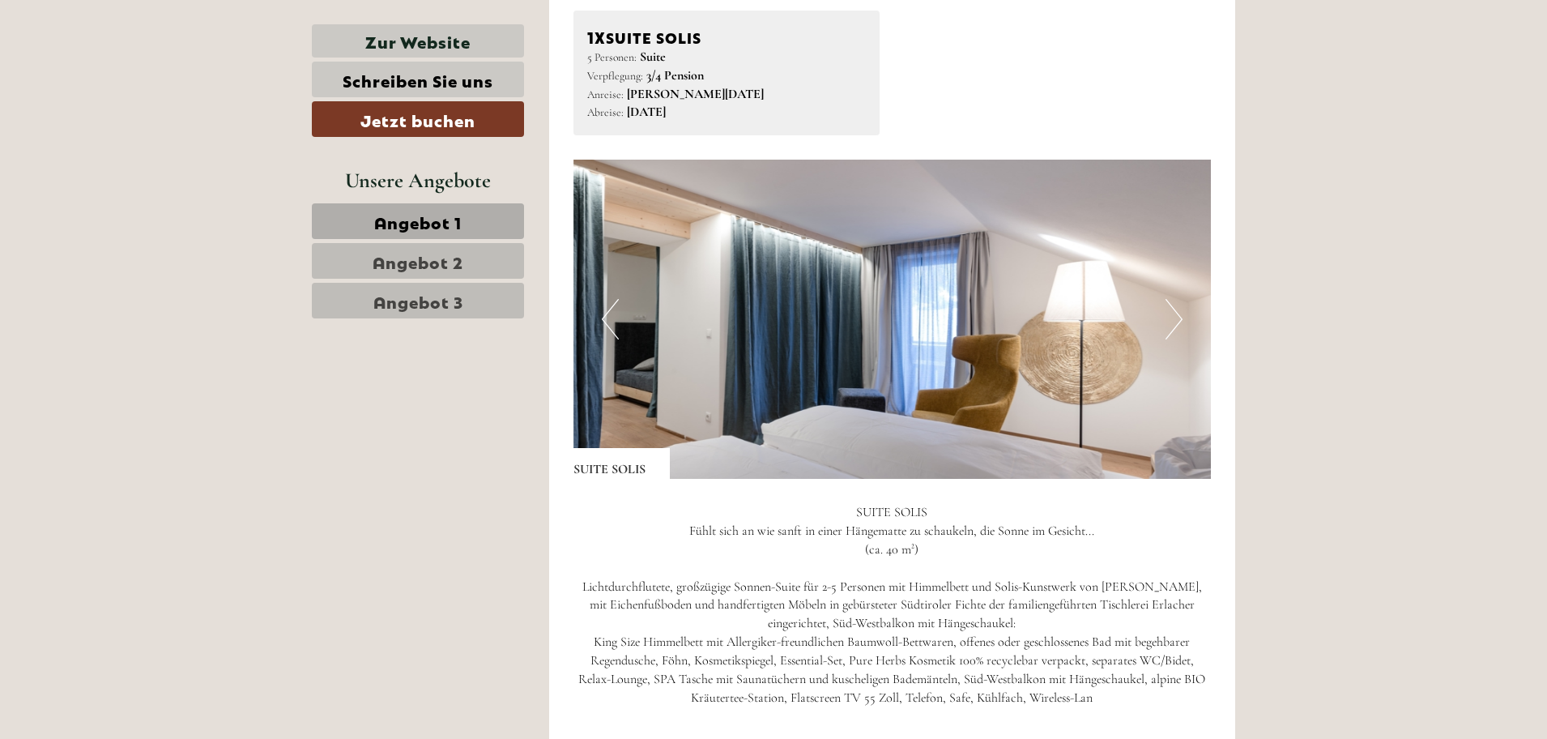
click at [1170, 317] on button "Next" at bounding box center [1173, 319] width 17 height 40
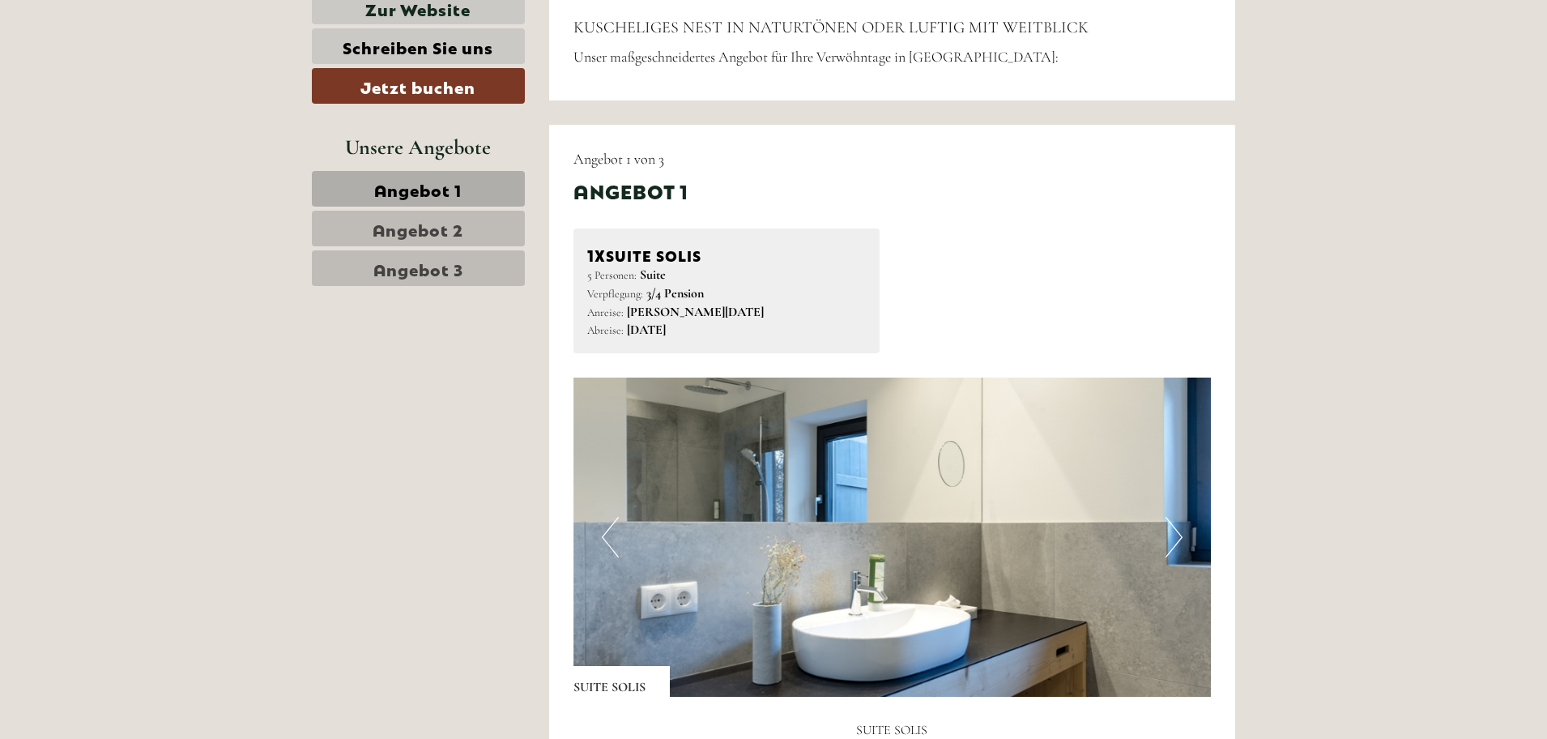
scroll to position [567, 0]
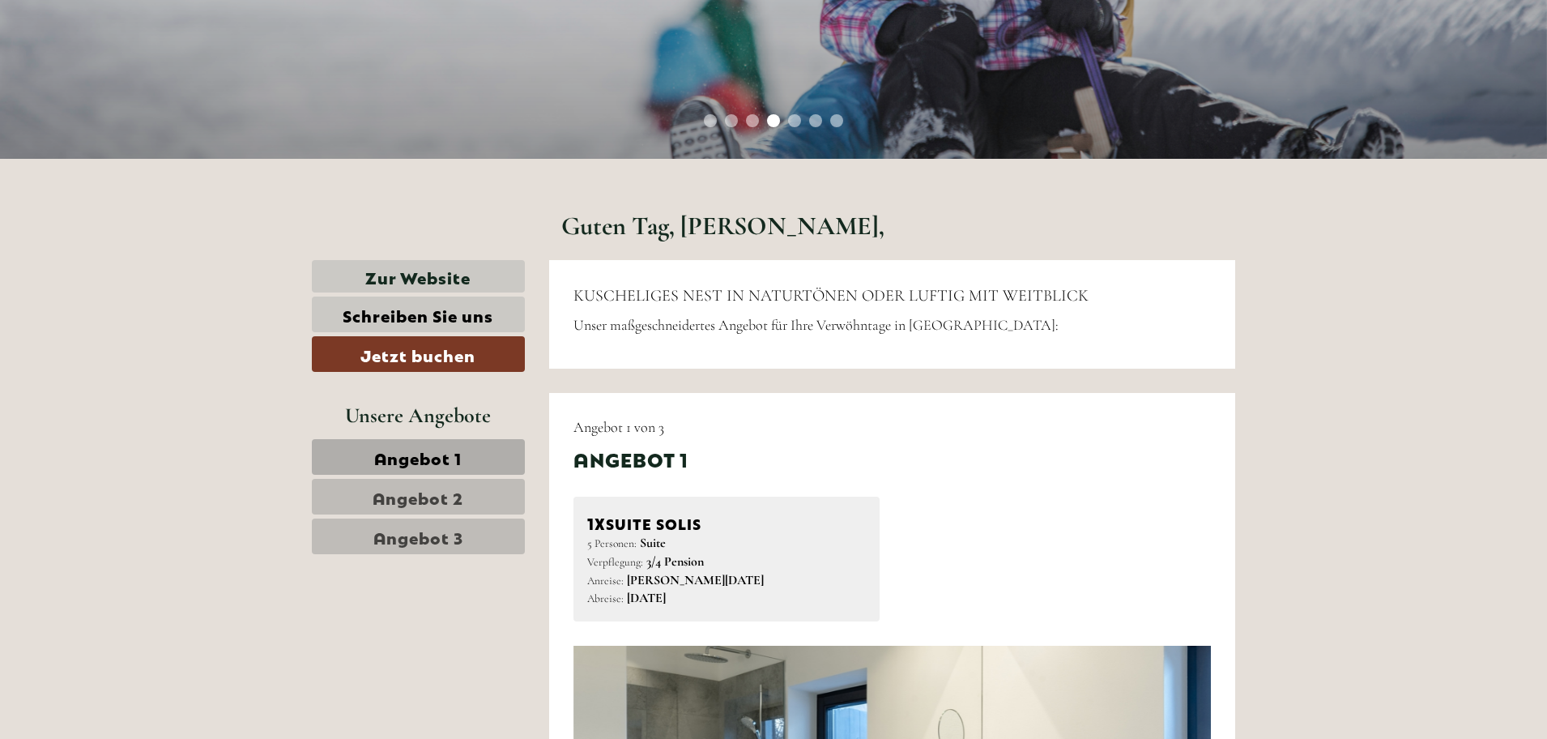
click at [428, 530] on span "Angebot 3" at bounding box center [418, 536] width 90 height 23
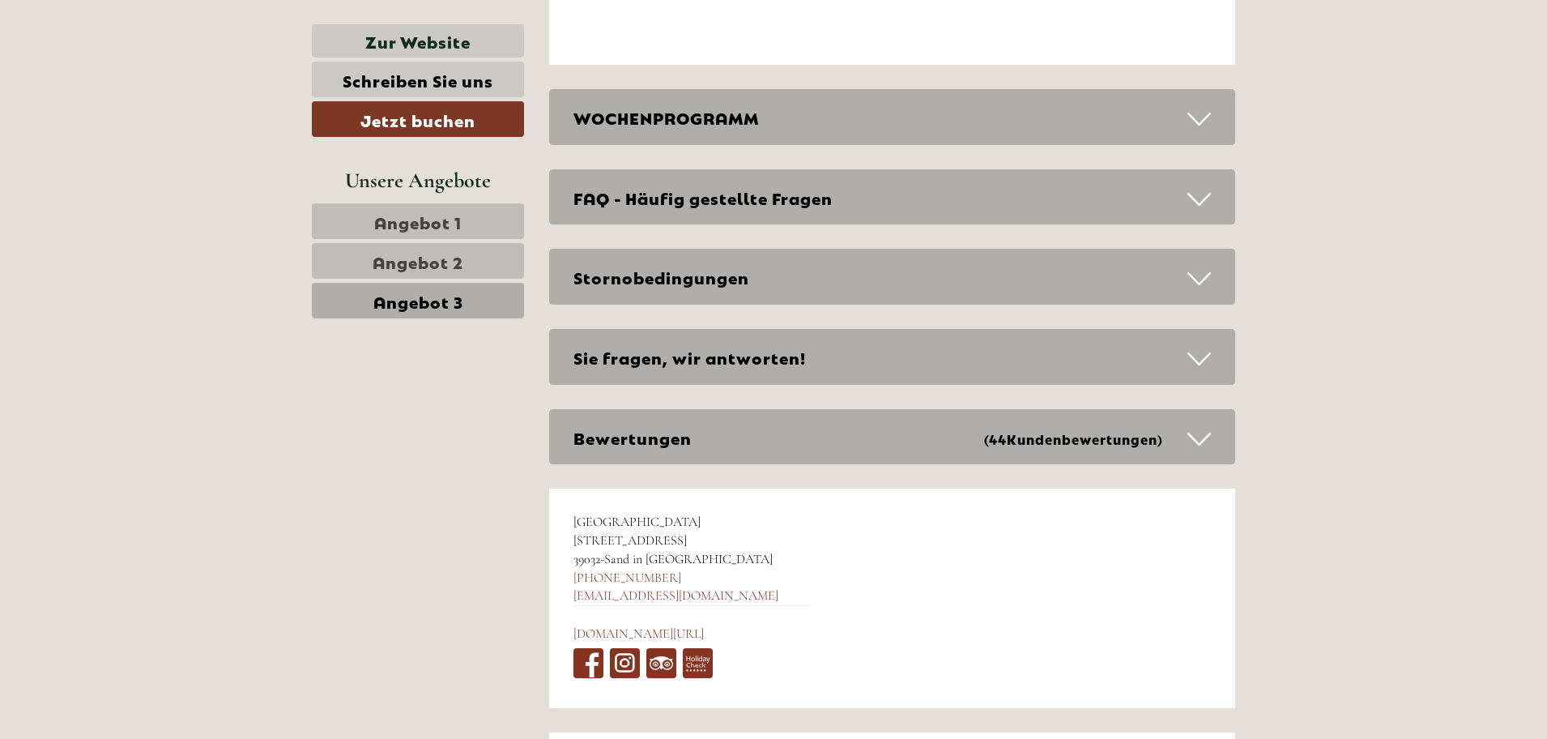
scroll to position [4685, 0]
